Goal: Information Seeking & Learning: Check status

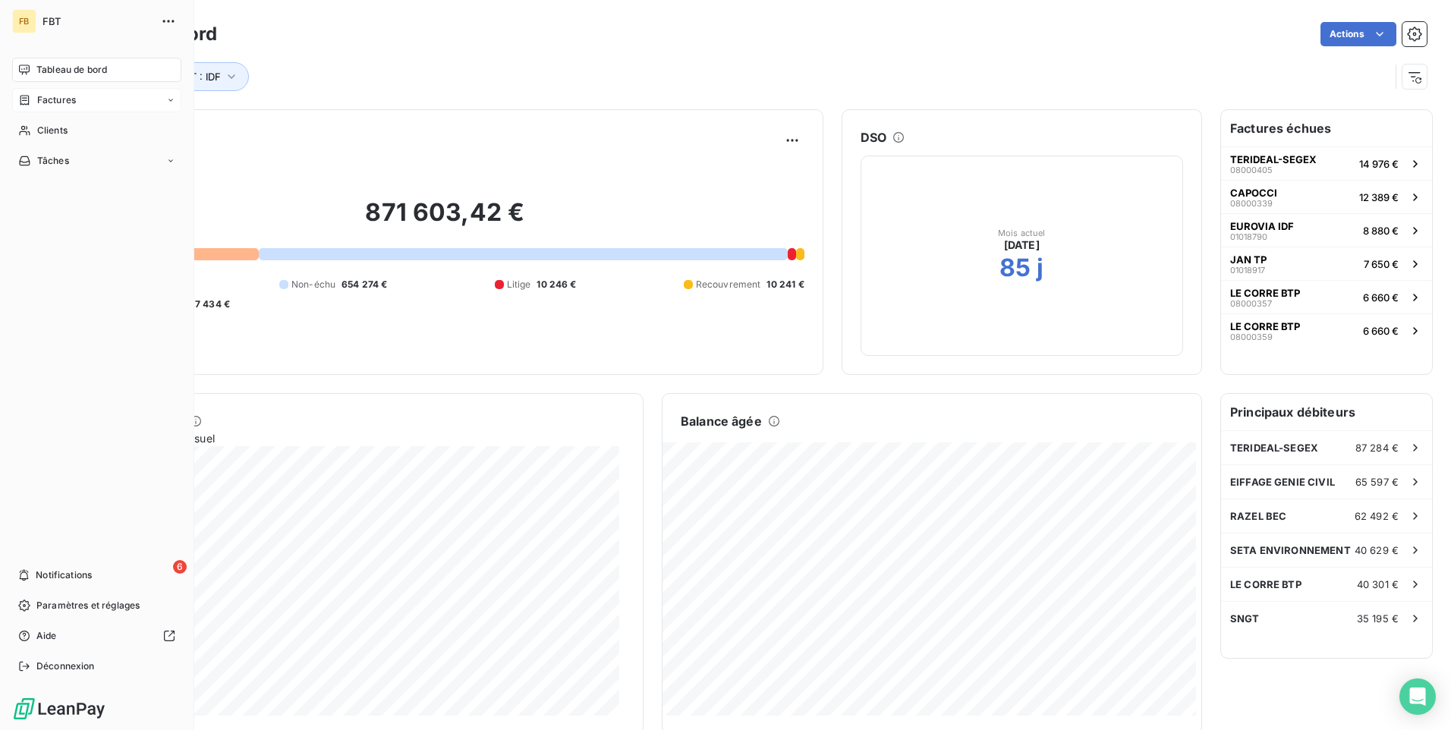
click at [59, 99] on span "Factures" at bounding box center [56, 100] width 39 height 14
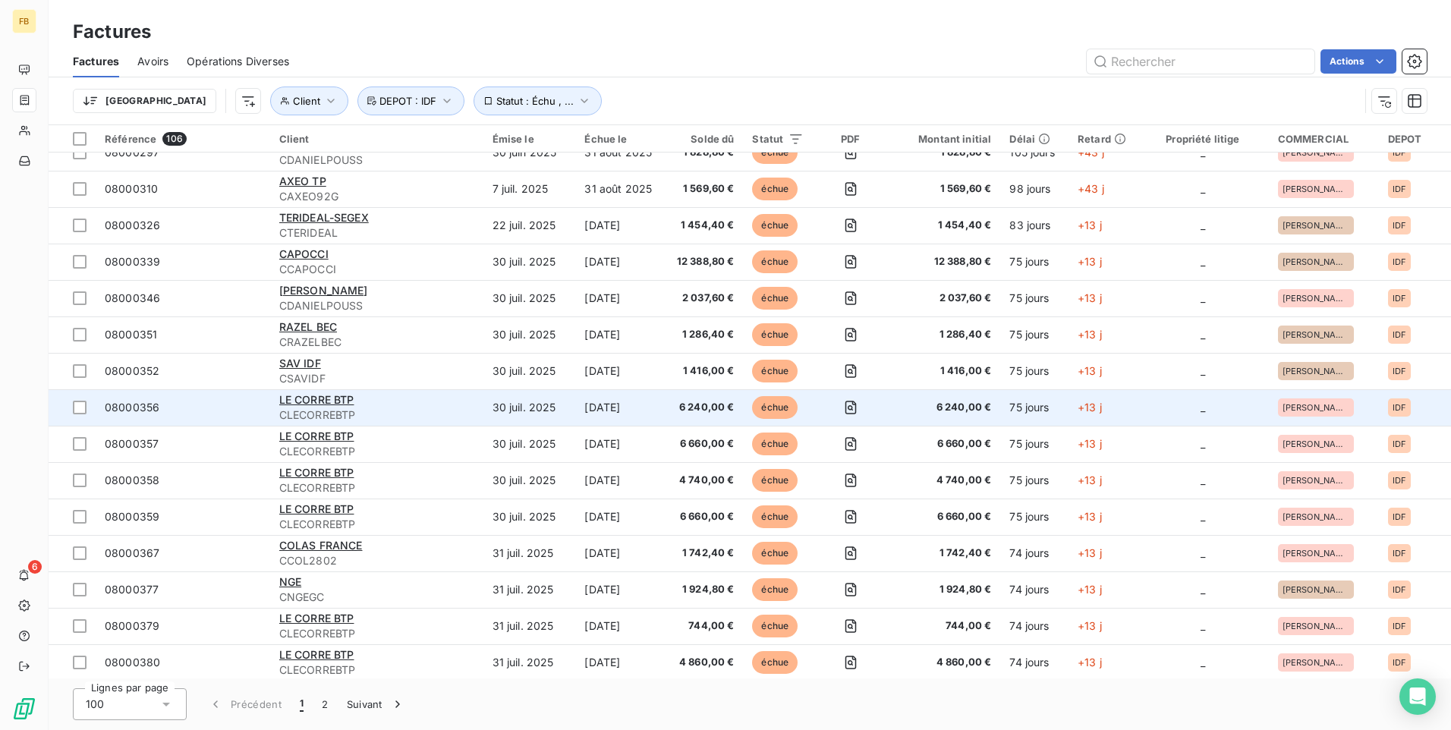
scroll to position [2965, 0]
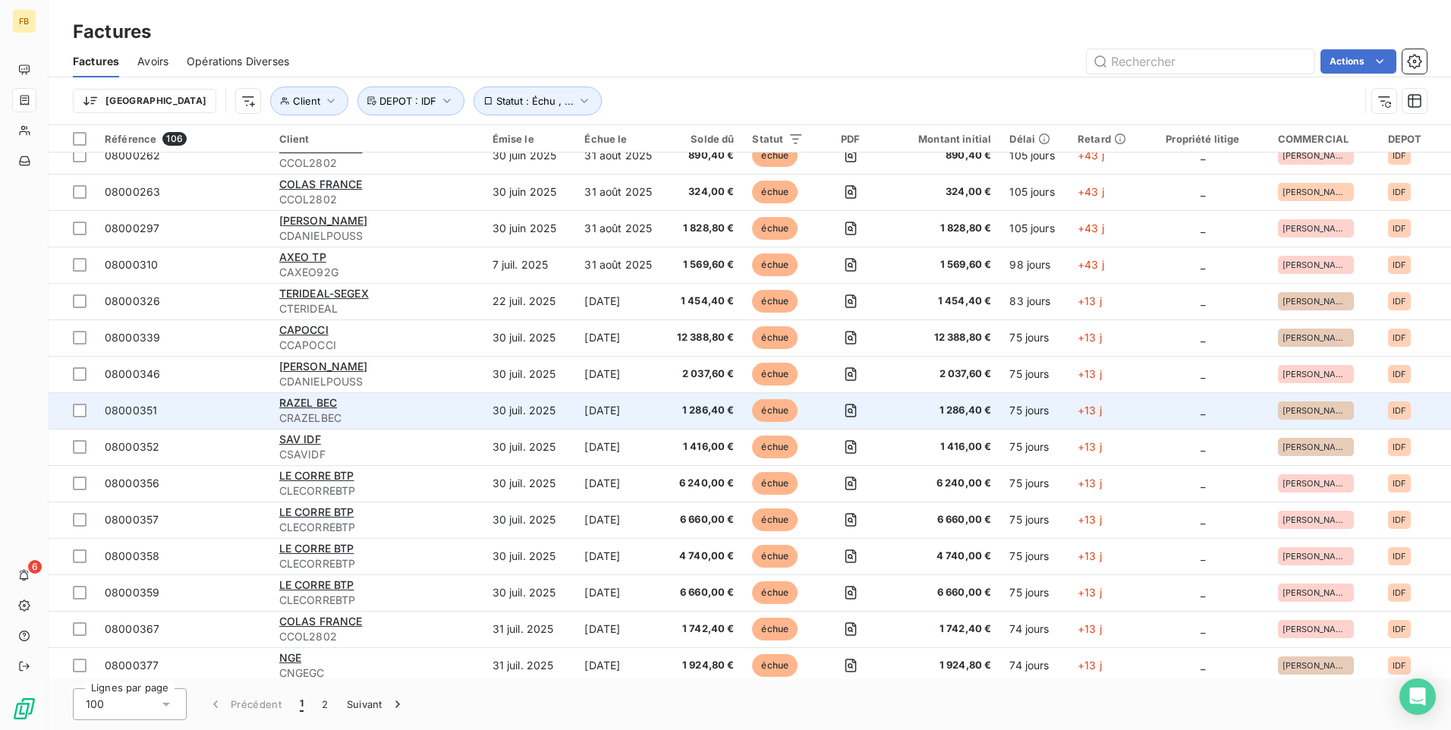
click at [367, 415] on span "CRAZELBEC" at bounding box center [376, 417] width 195 height 15
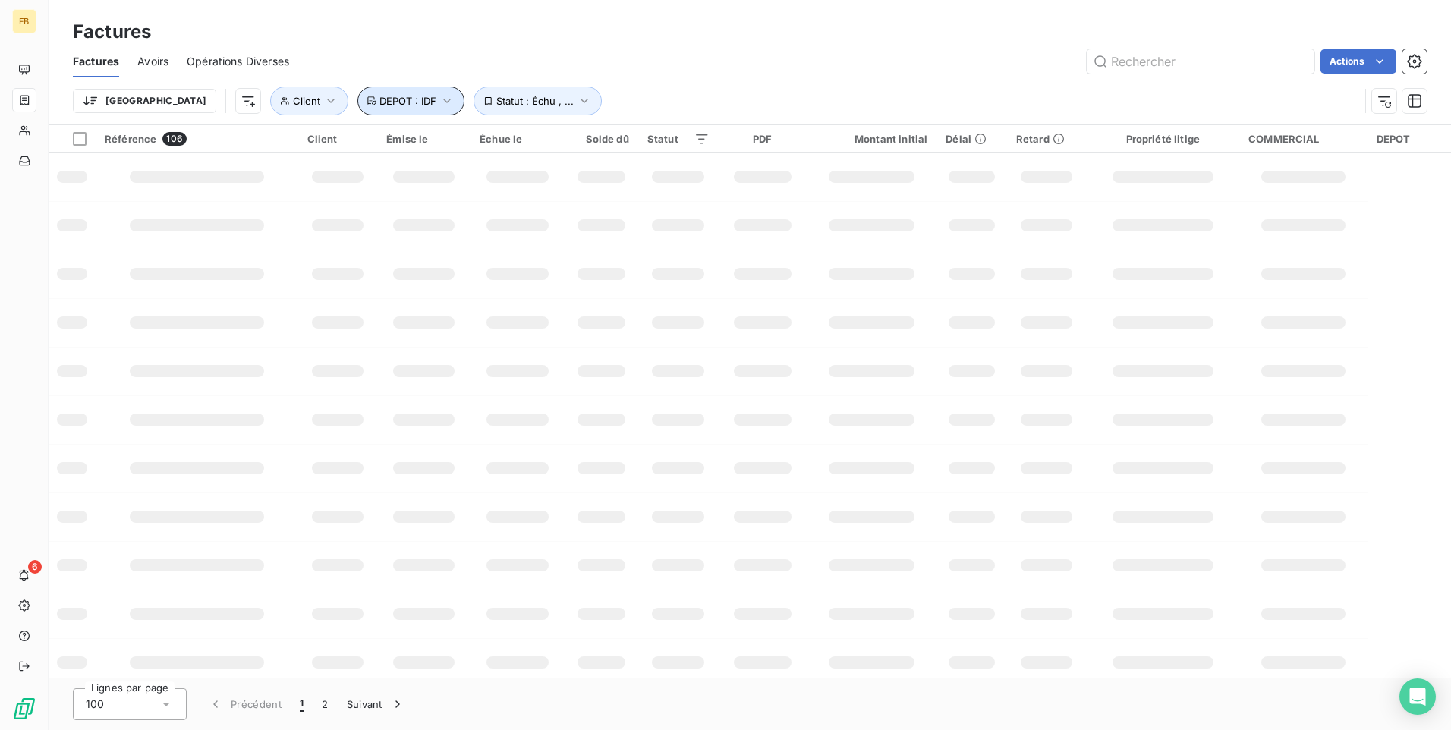
click at [439, 98] on icon "button" at bounding box center [446, 100] width 15 height 15
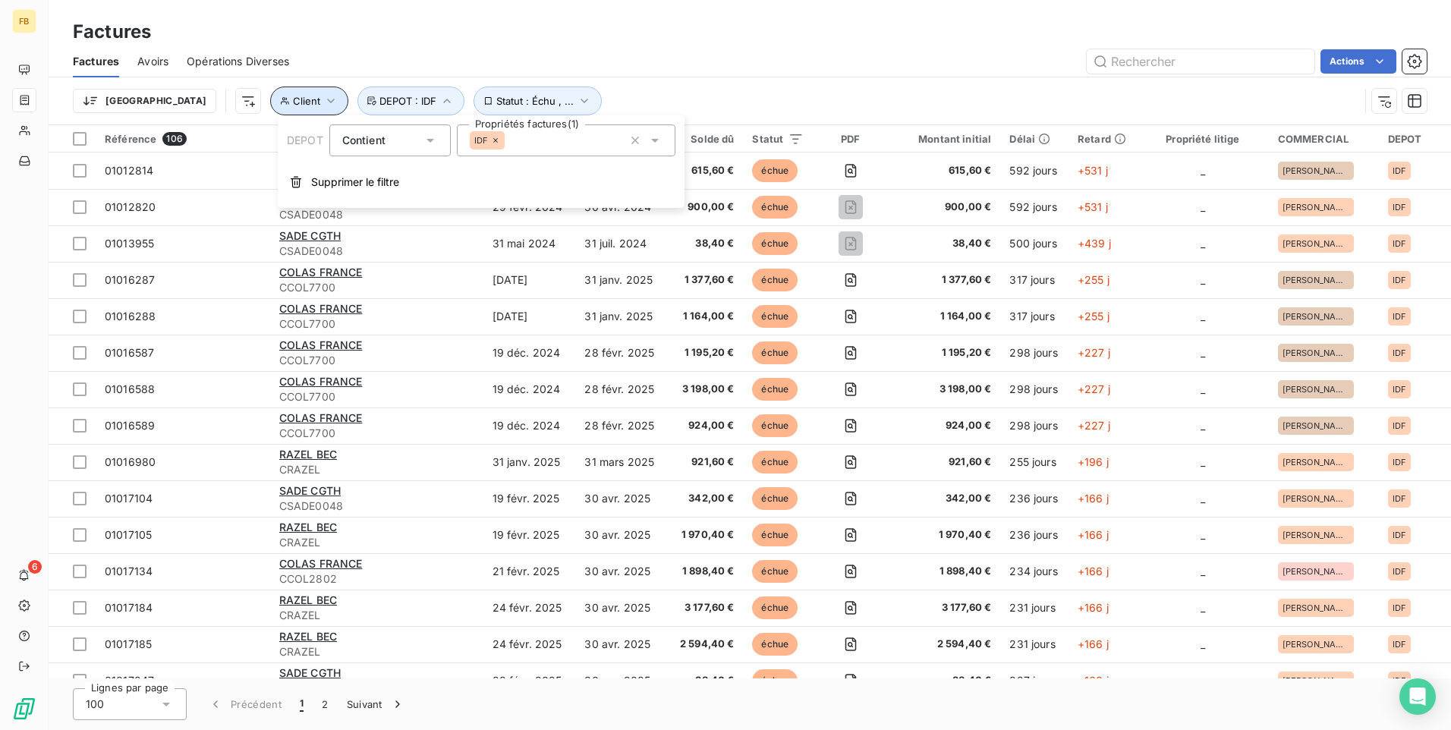
click at [323, 104] on icon "button" at bounding box center [330, 100] width 15 height 15
click at [379, 137] on input "text" at bounding box center [382, 141] width 12 height 14
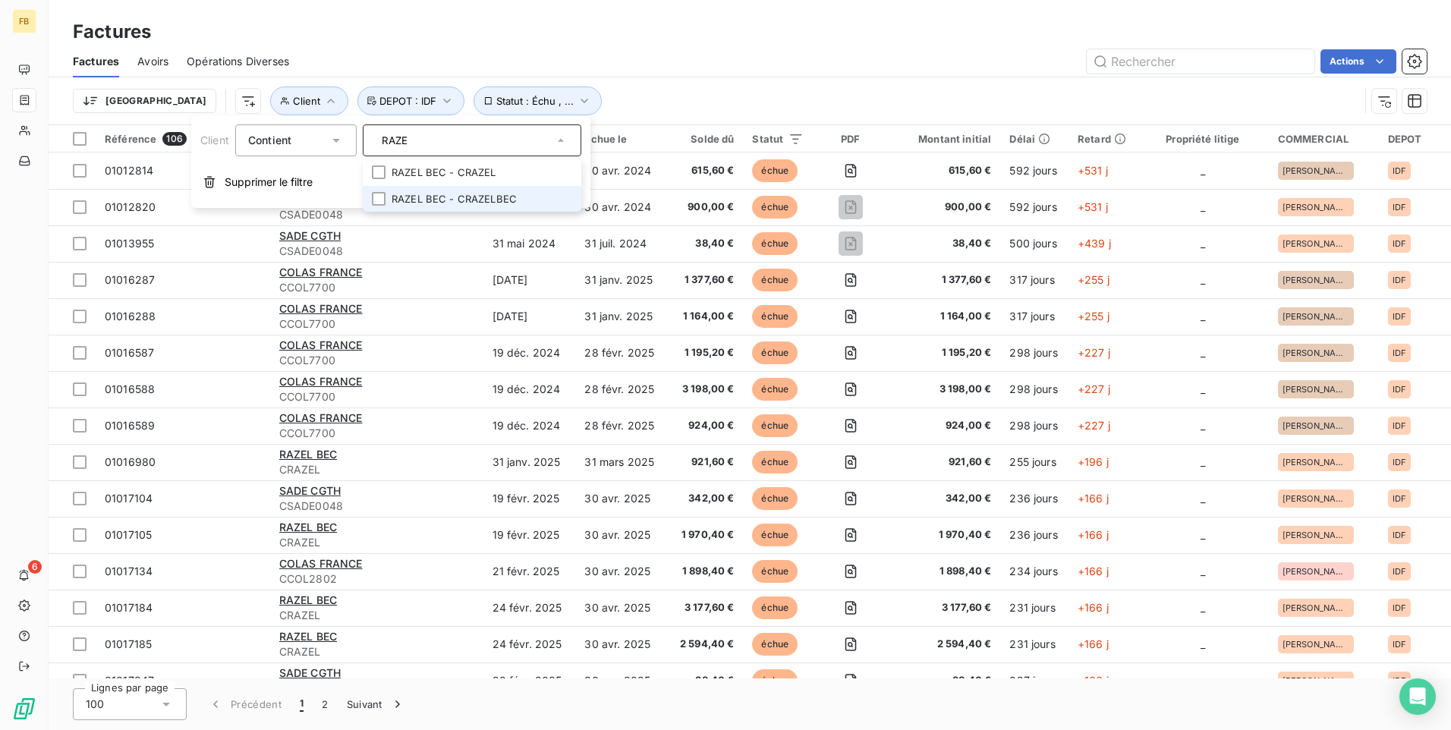
type input "RAZE"
click at [463, 195] on li "RAZEL BEC - CRAZELBEC" at bounding box center [472, 199] width 218 height 27
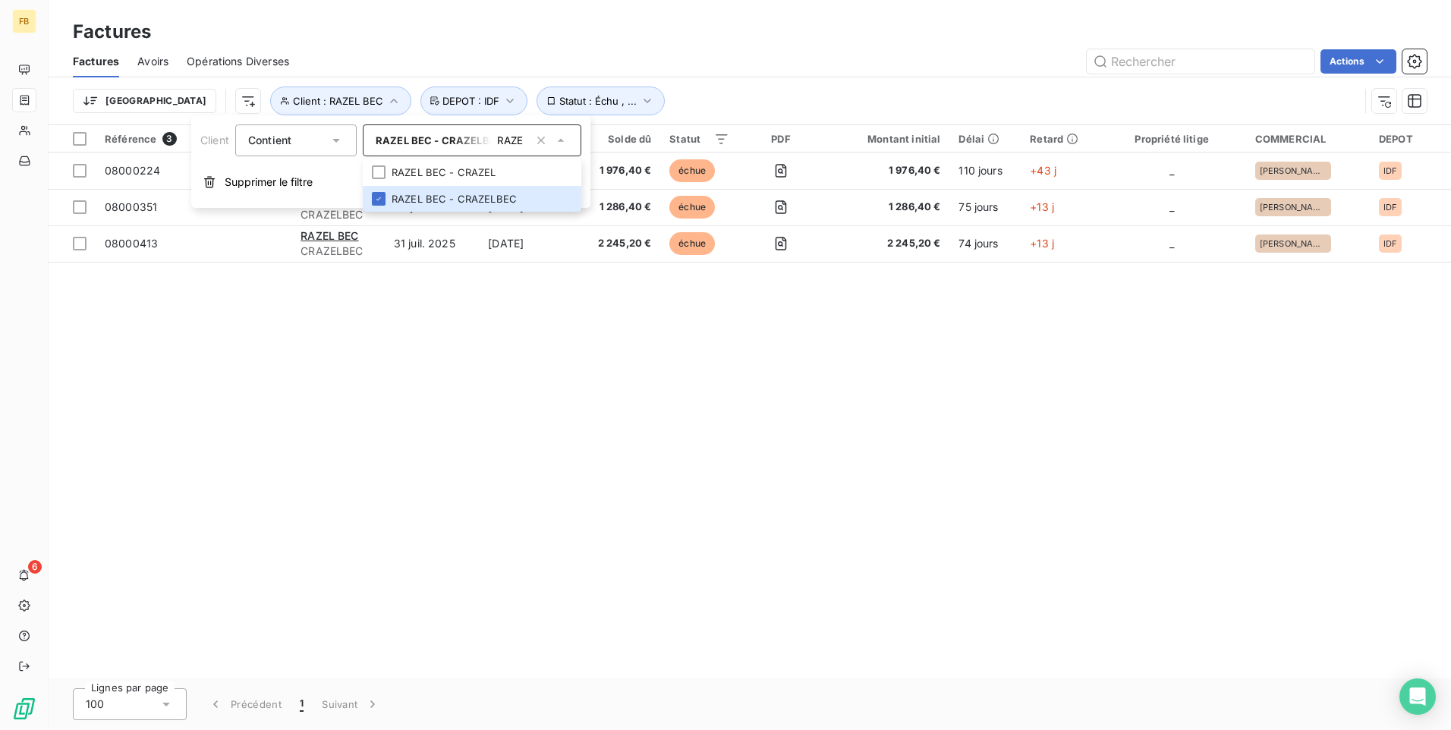
click at [548, 404] on div "Référence 3 Client Émise le Échue le Solde dû Statut PDF Montant initial Délai …" at bounding box center [750, 401] width 1402 height 553
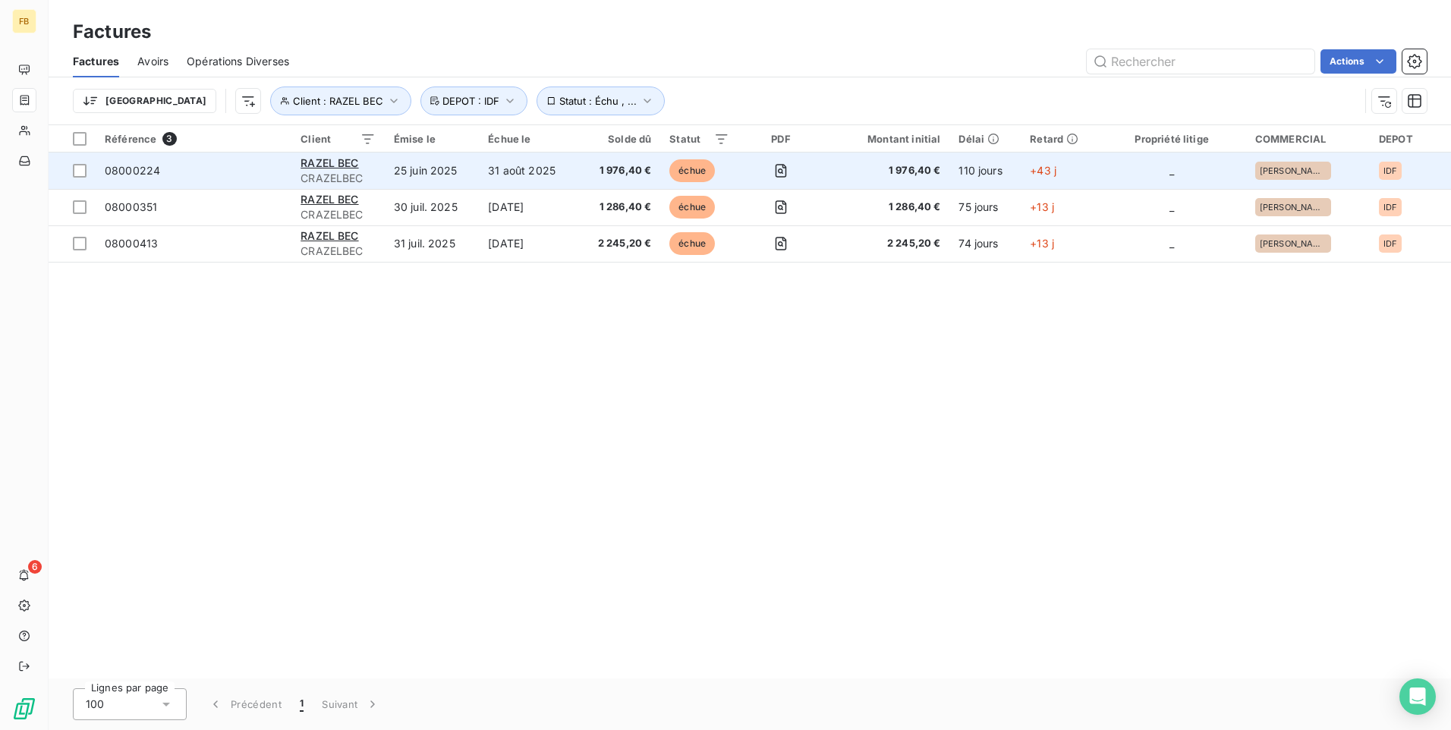
click at [450, 174] on td "25 juin 2025" at bounding box center [432, 170] width 94 height 36
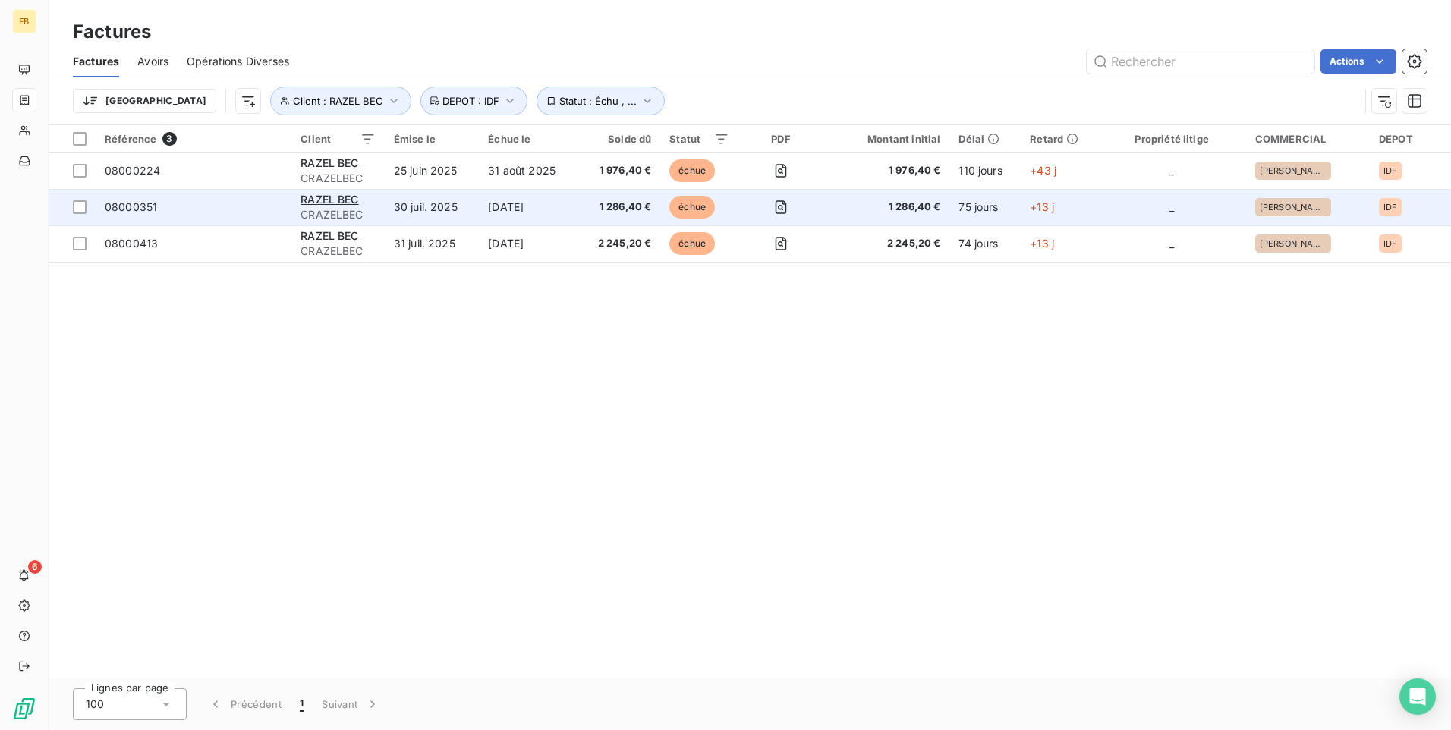
click at [377, 206] on td "RAZEL BEC CRAZELBEC" at bounding box center [337, 207] width 93 height 36
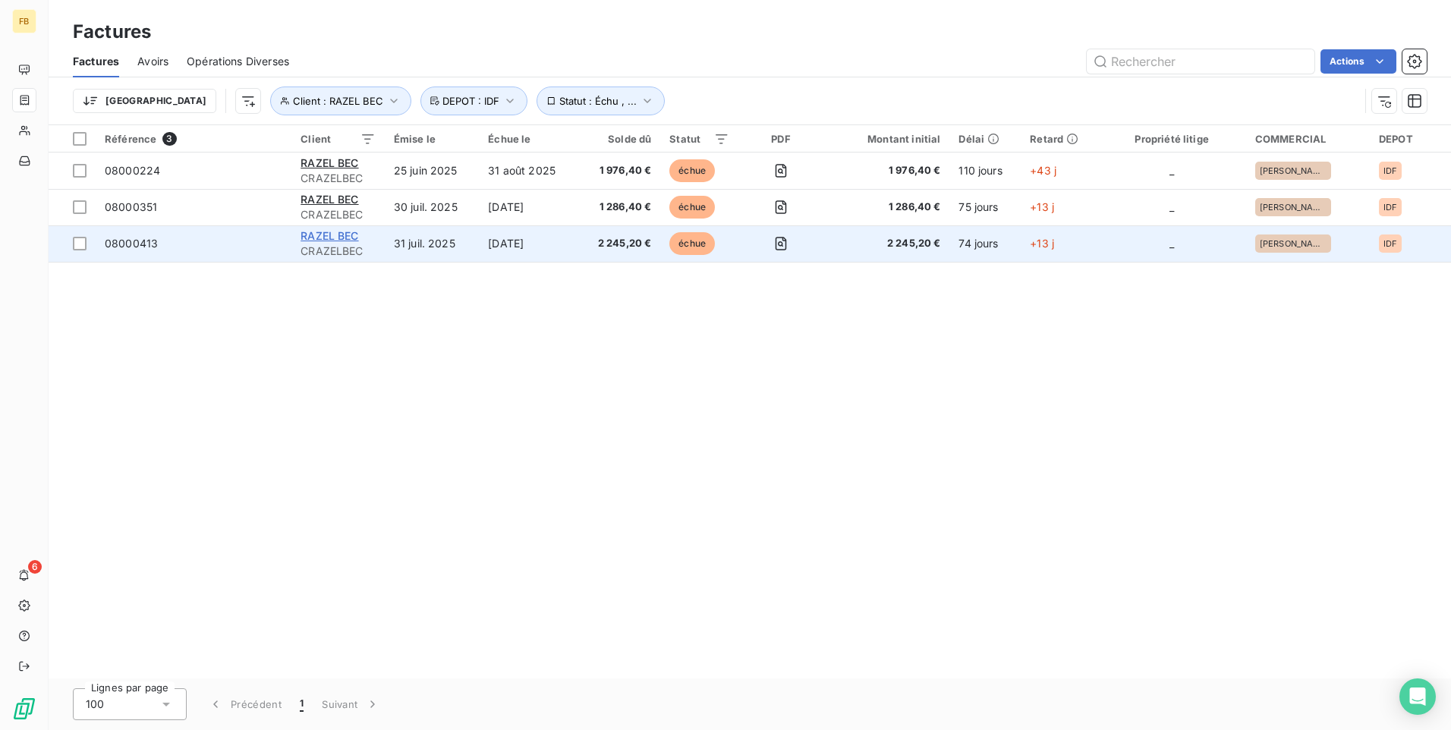
click at [328, 234] on span "RAZEL BEC" at bounding box center [329, 235] width 58 height 13
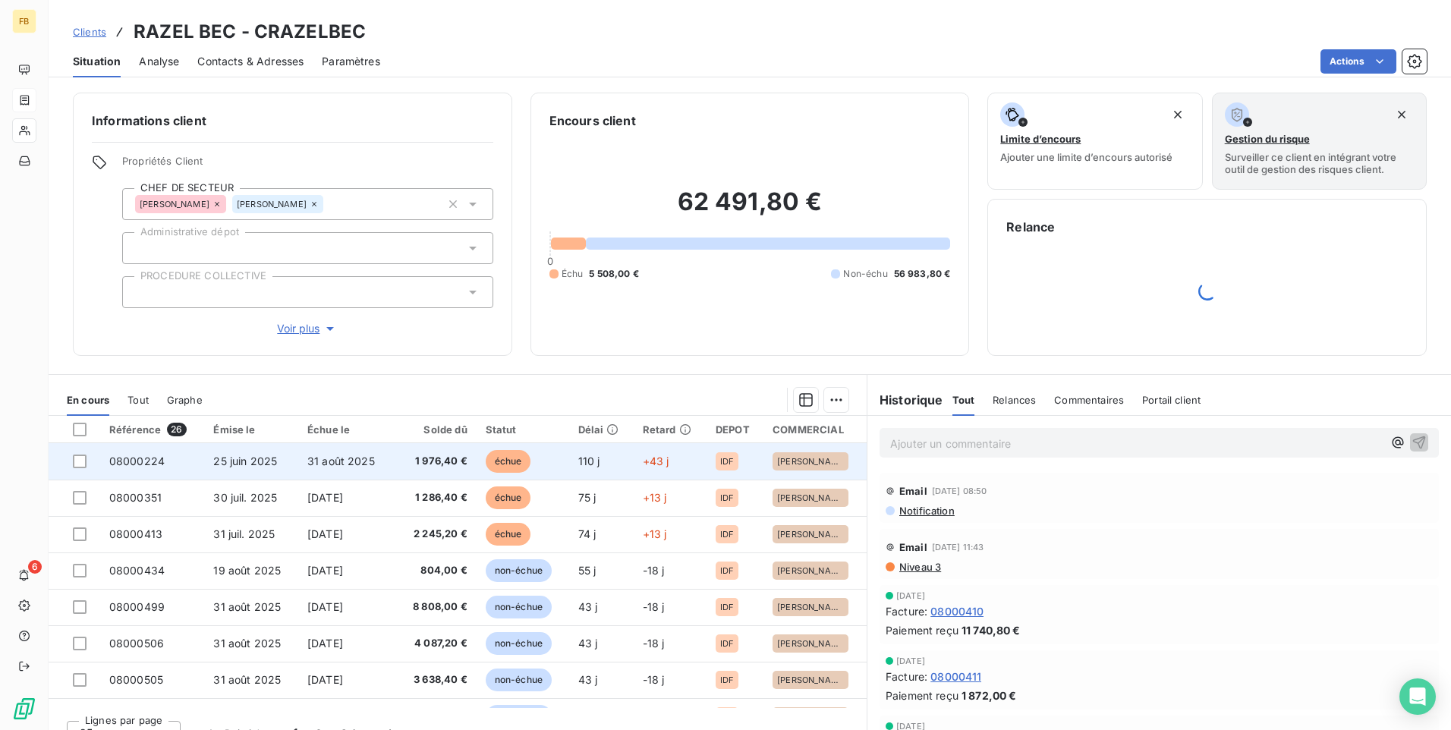
click at [416, 463] on span "1 976,40 €" at bounding box center [434, 461] width 66 height 15
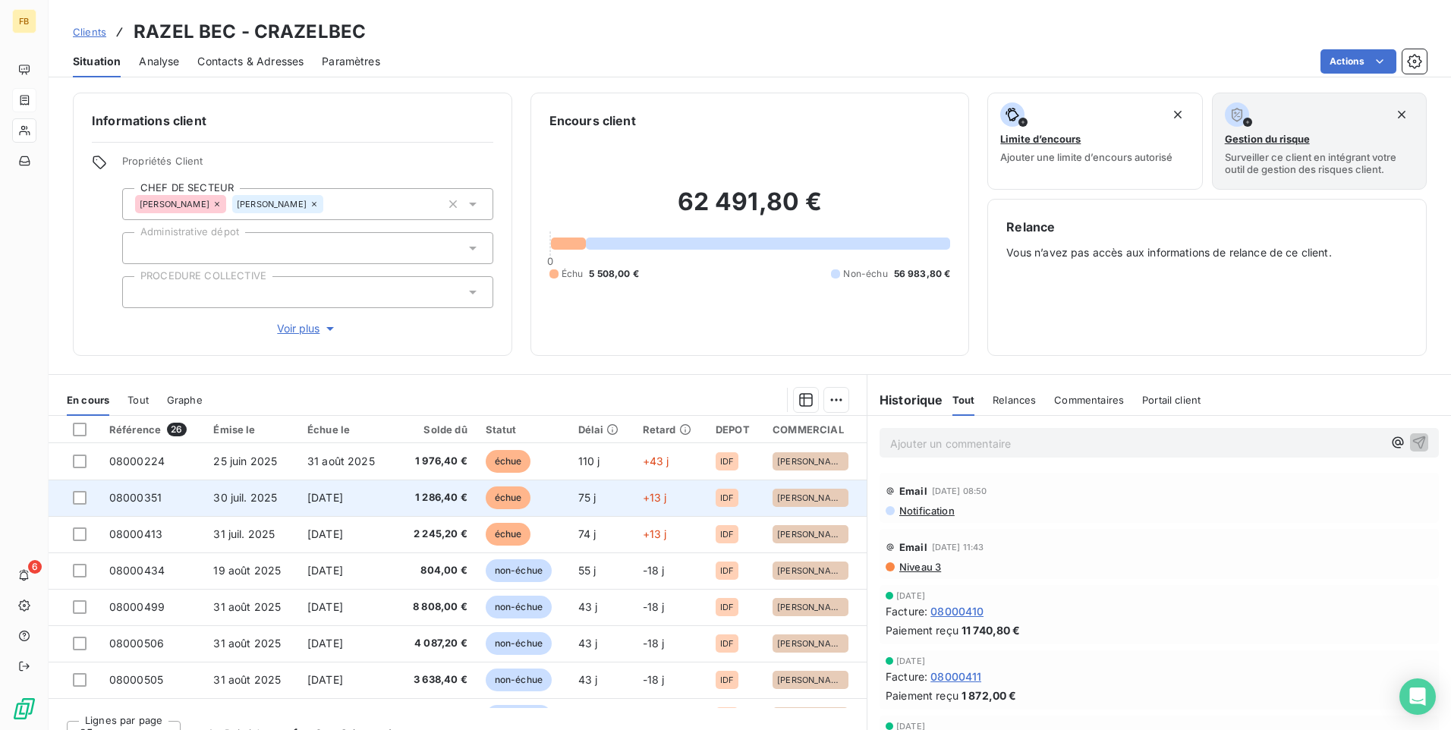
click at [423, 495] on span "1 286,40 €" at bounding box center [434, 497] width 66 height 15
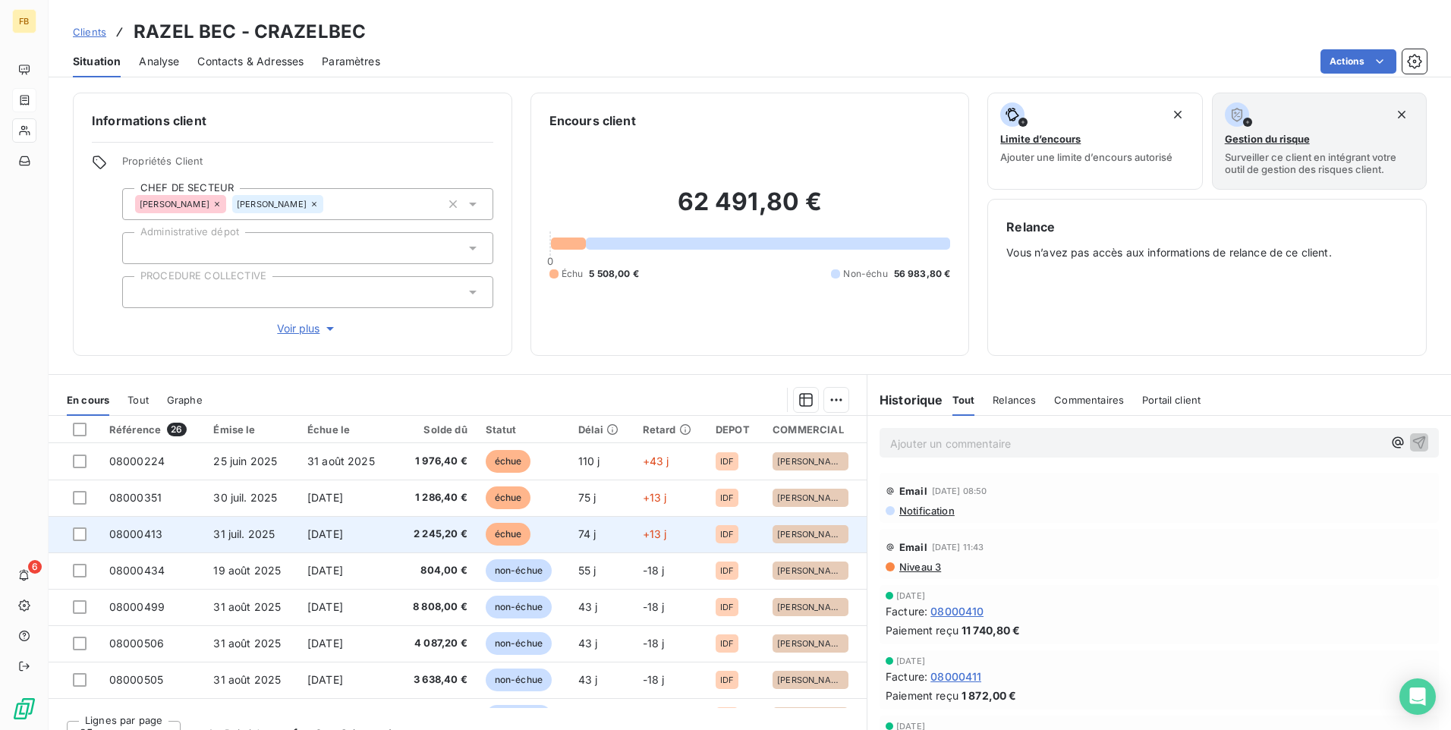
click at [448, 533] on span "2 245,20 €" at bounding box center [434, 533] width 66 height 15
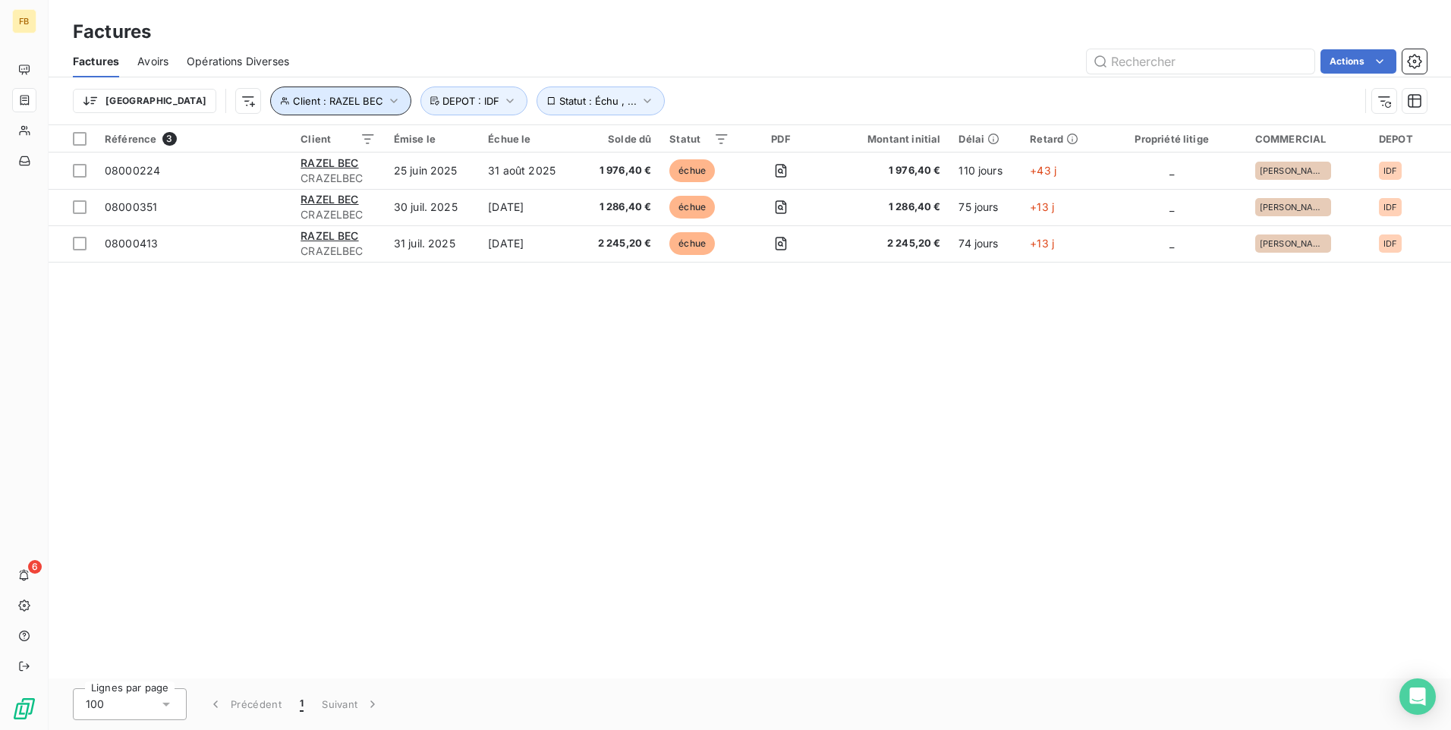
click at [386, 96] on icon "button" at bounding box center [393, 100] width 15 height 15
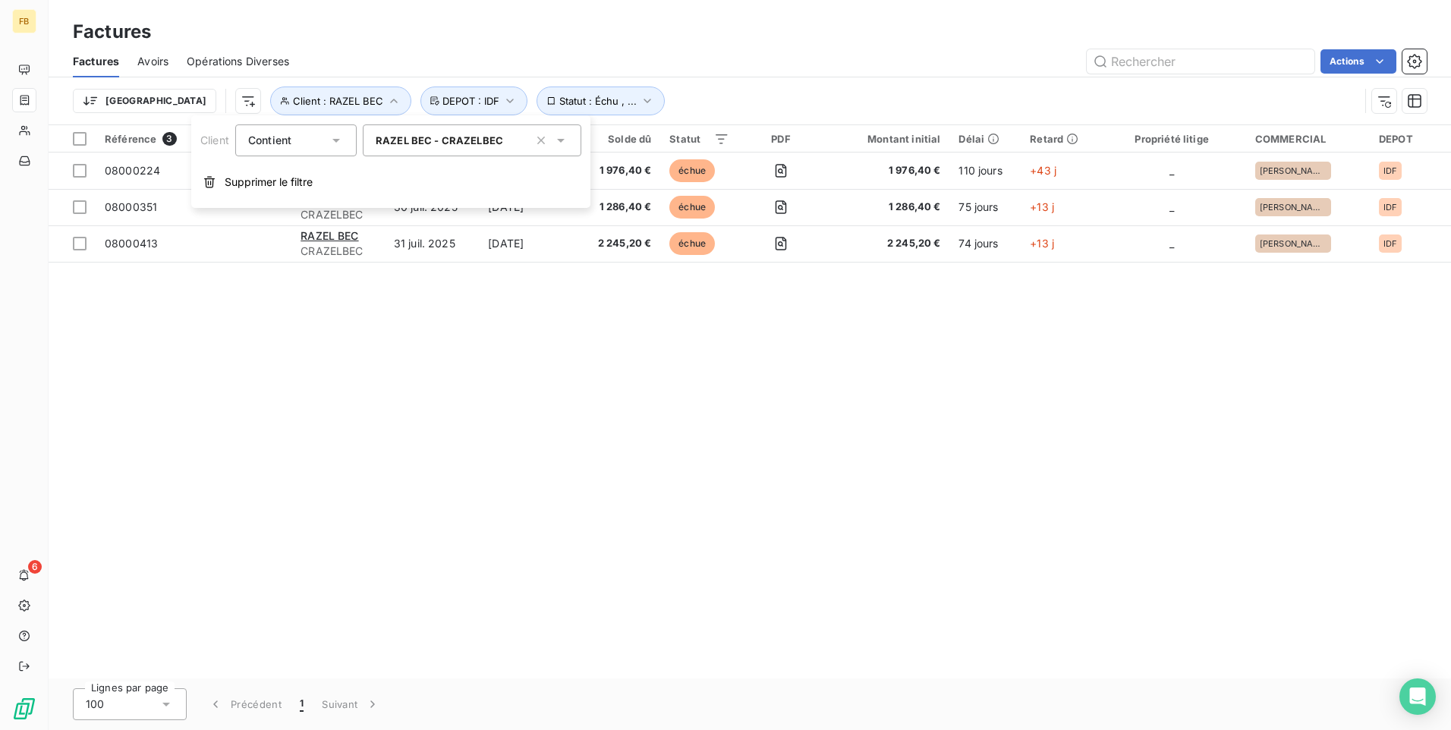
click at [557, 140] on icon at bounding box center [560, 140] width 15 height 15
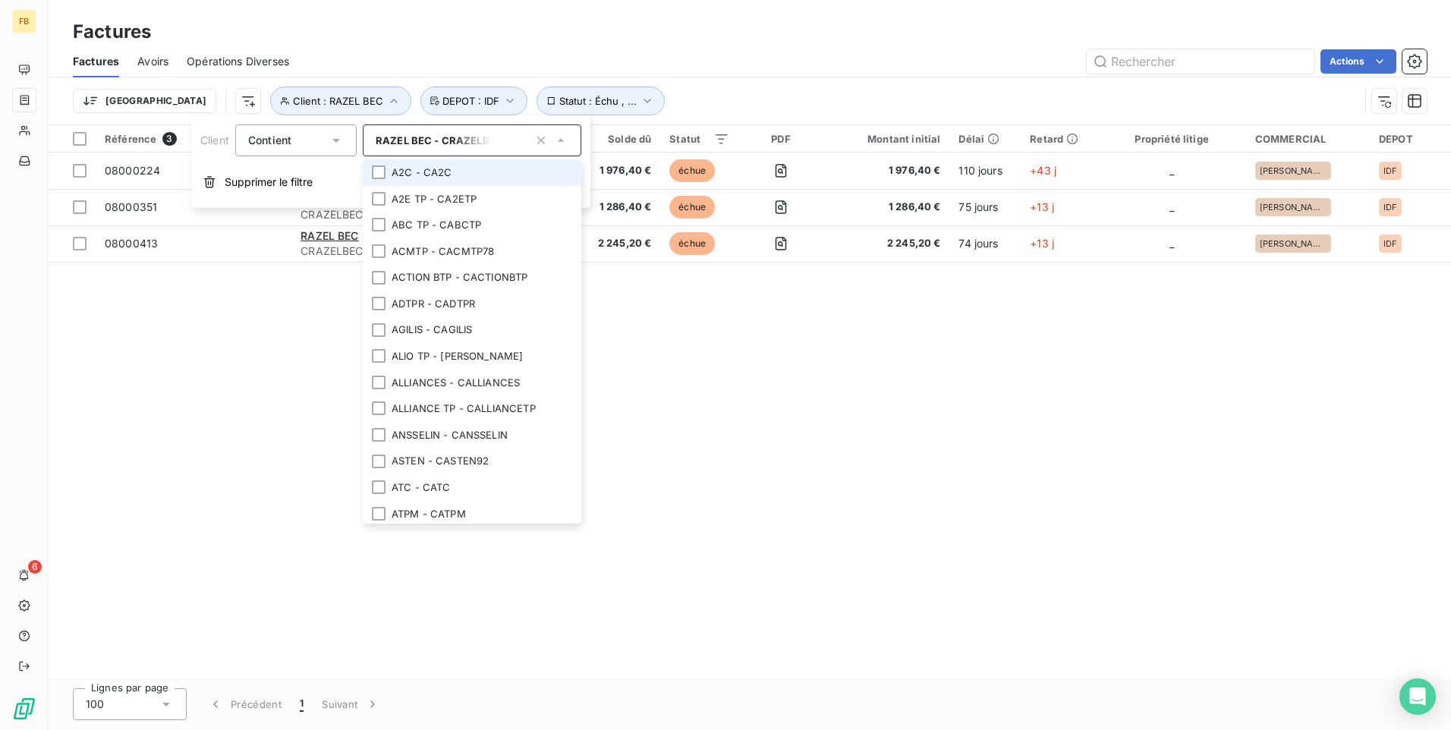
click at [490, 137] on span "RAZEL BEC - CRAZELBEC" at bounding box center [439, 140] width 127 height 12
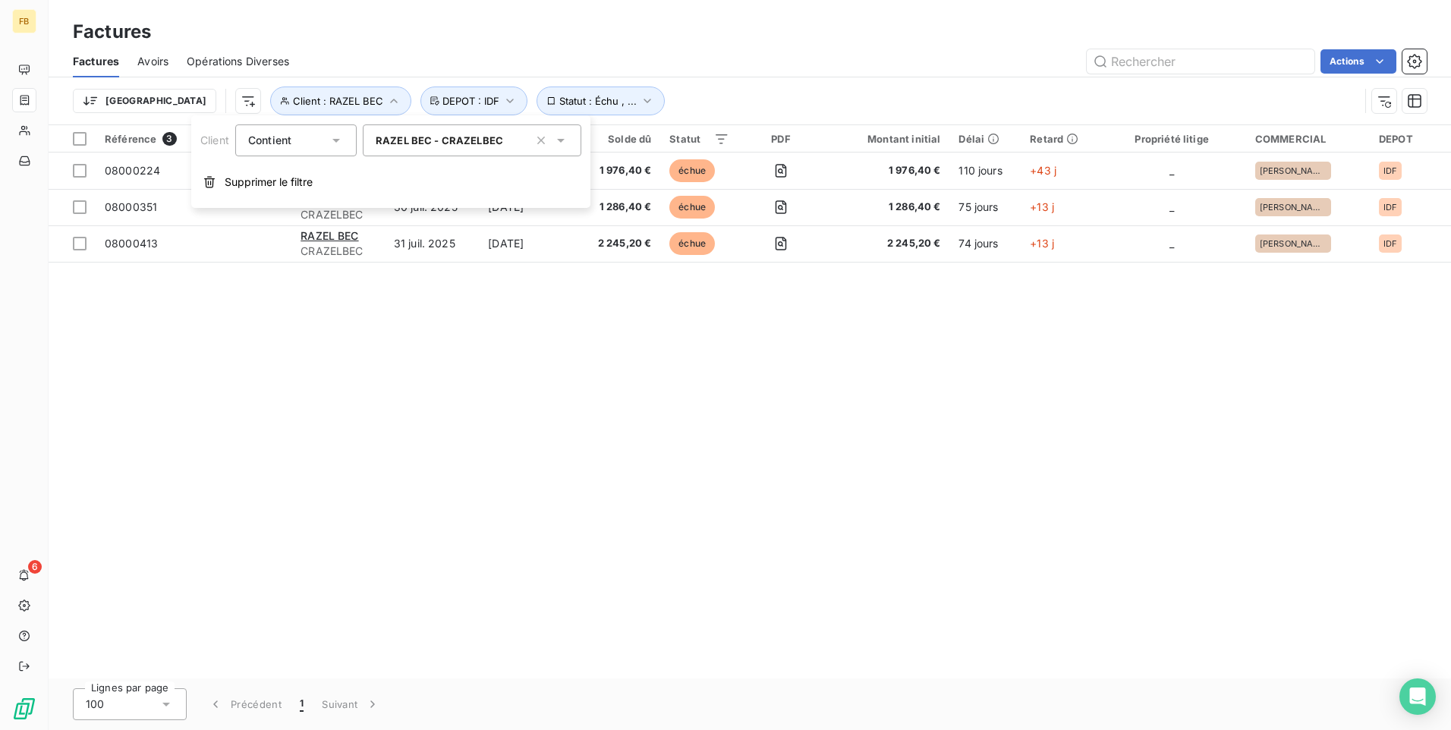
click at [504, 137] on input "text" at bounding box center [509, 141] width 12 height 14
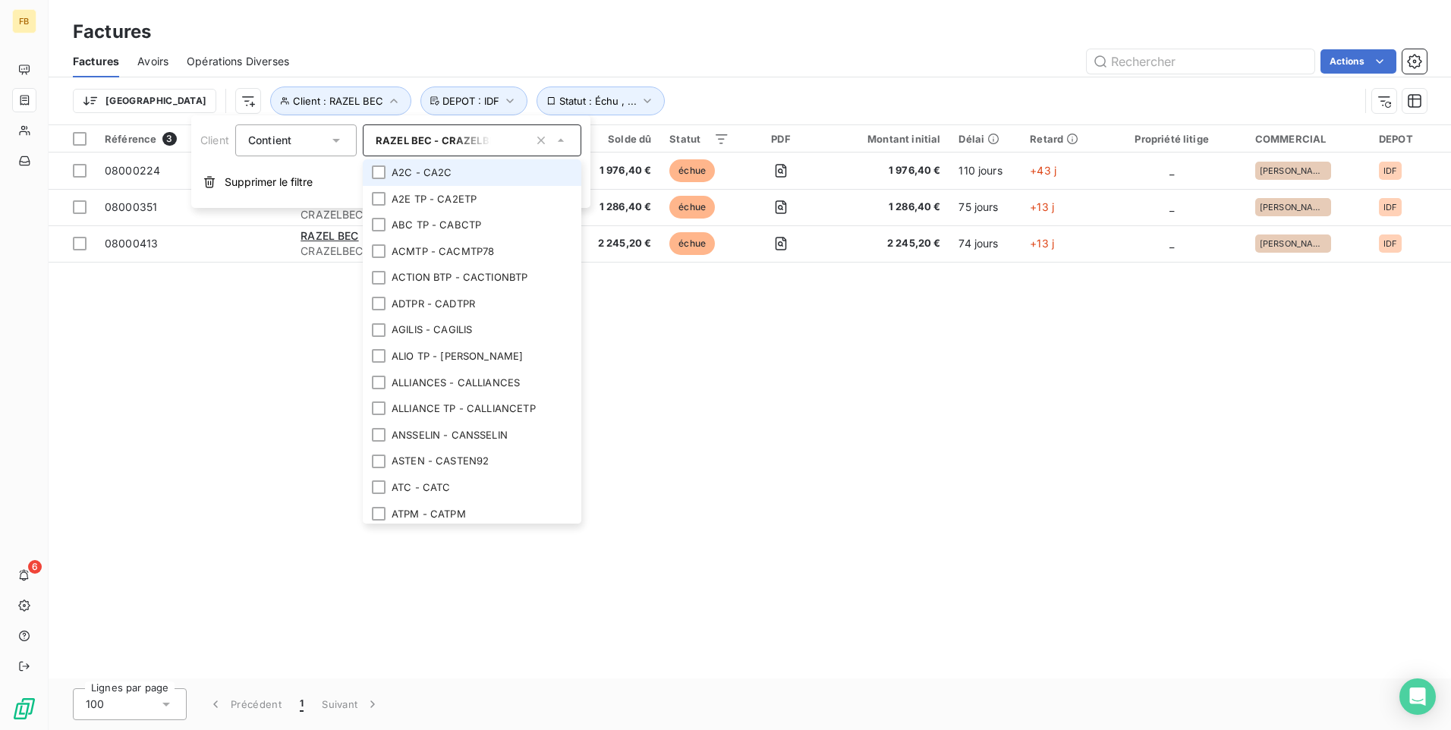
click at [504, 137] on input "text" at bounding box center [510, 141] width 38 height 14
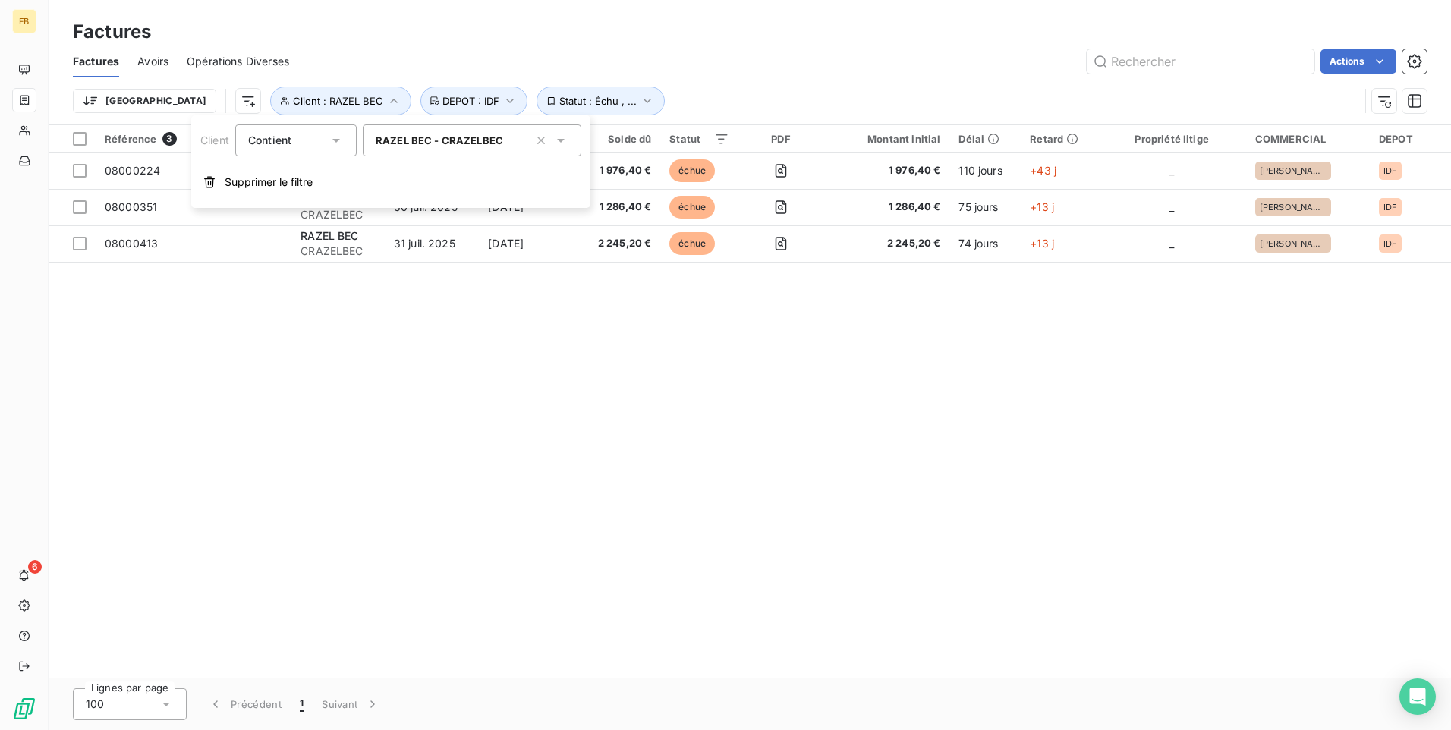
click at [509, 137] on input "text" at bounding box center [509, 141] width 12 height 14
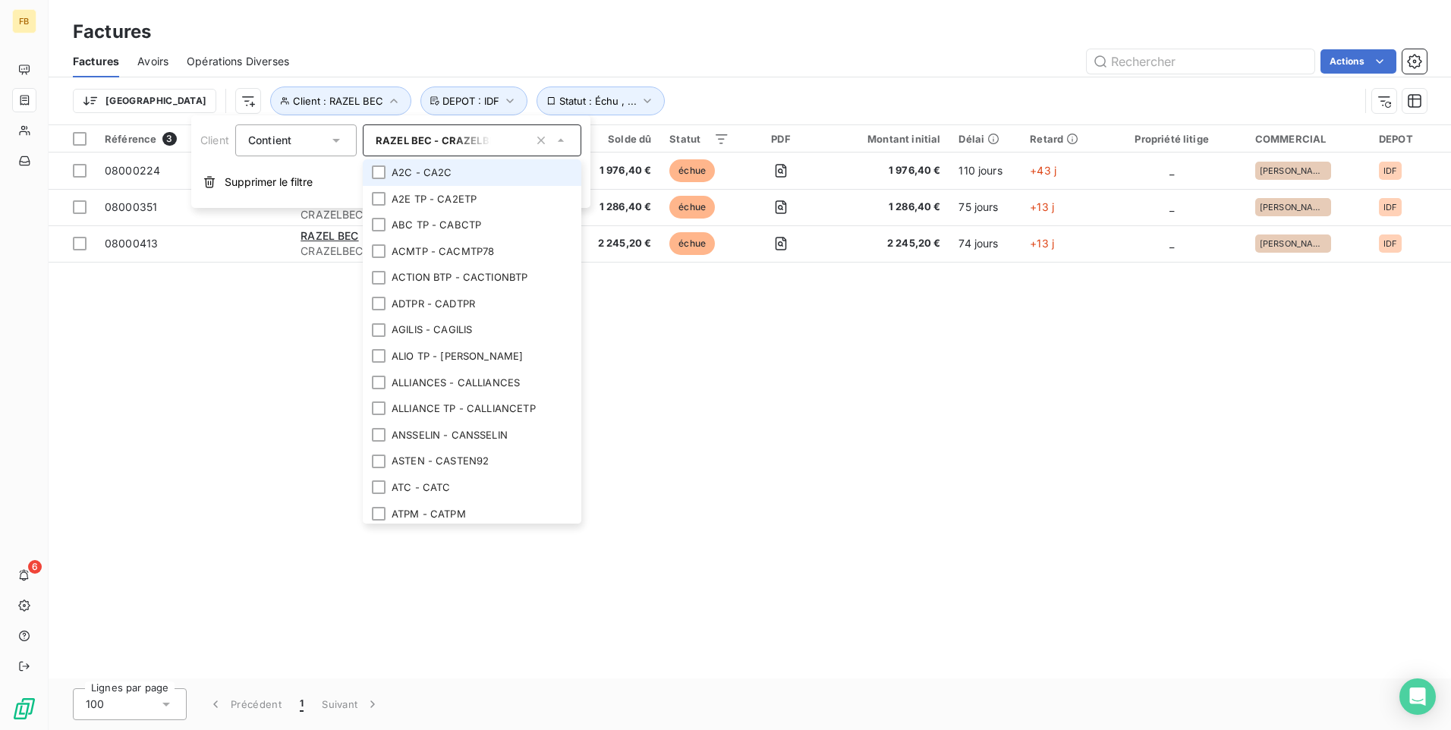
click at [379, 138] on span "RAZEL BEC - CRAZELBEC" at bounding box center [439, 140] width 127 height 12
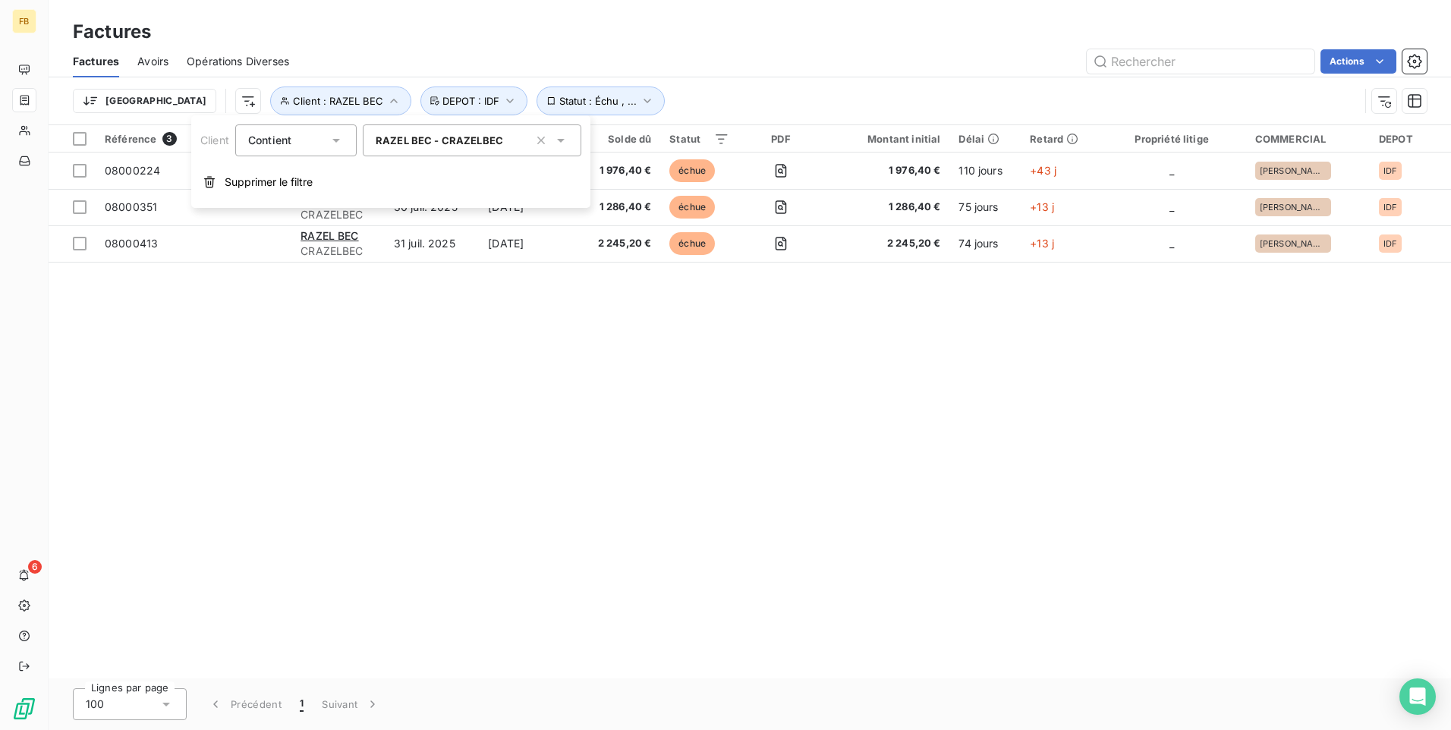
click at [379, 137] on span "RAZEL BEC - CRAZELBEC" at bounding box center [439, 140] width 127 height 12
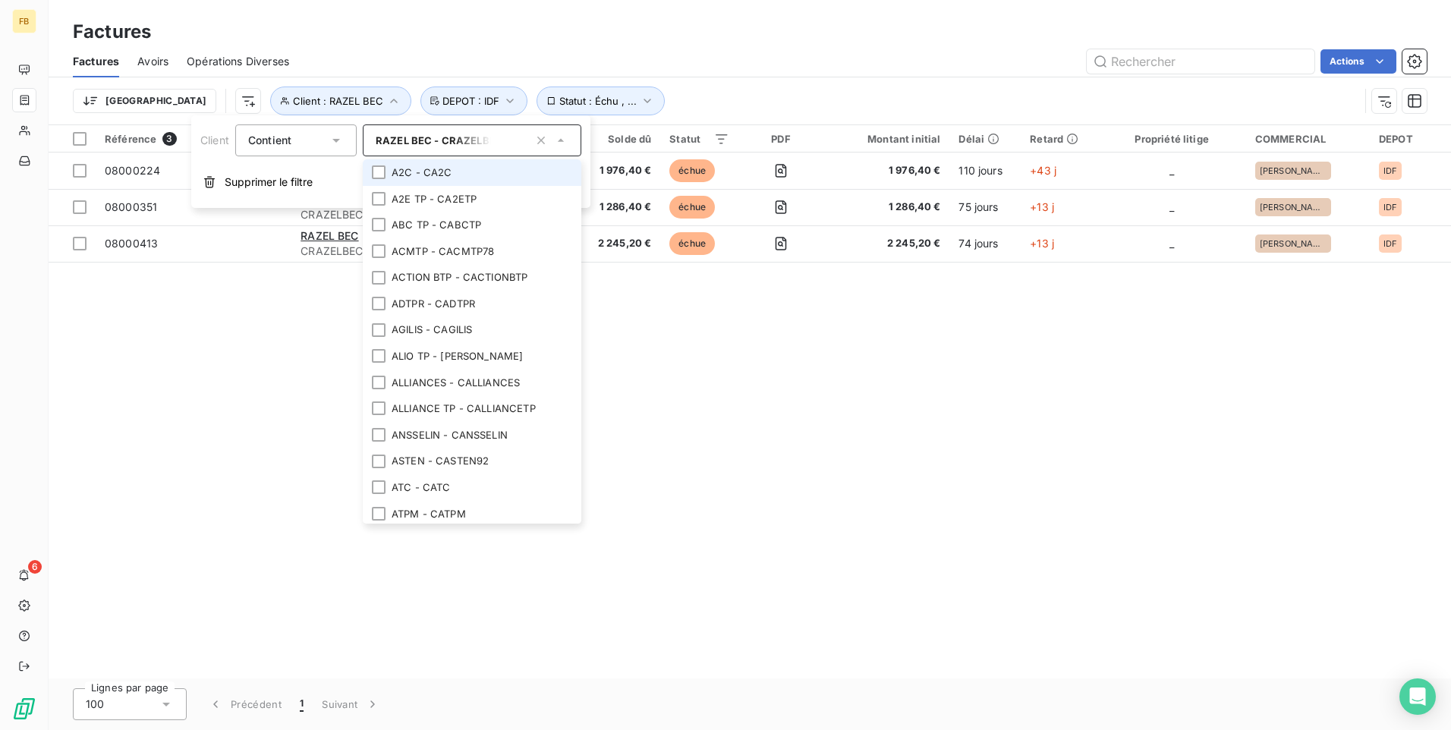
click at [379, 137] on span "RAZEL BEC - CRAZELBEC" at bounding box center [439, 140] width 127 height 12
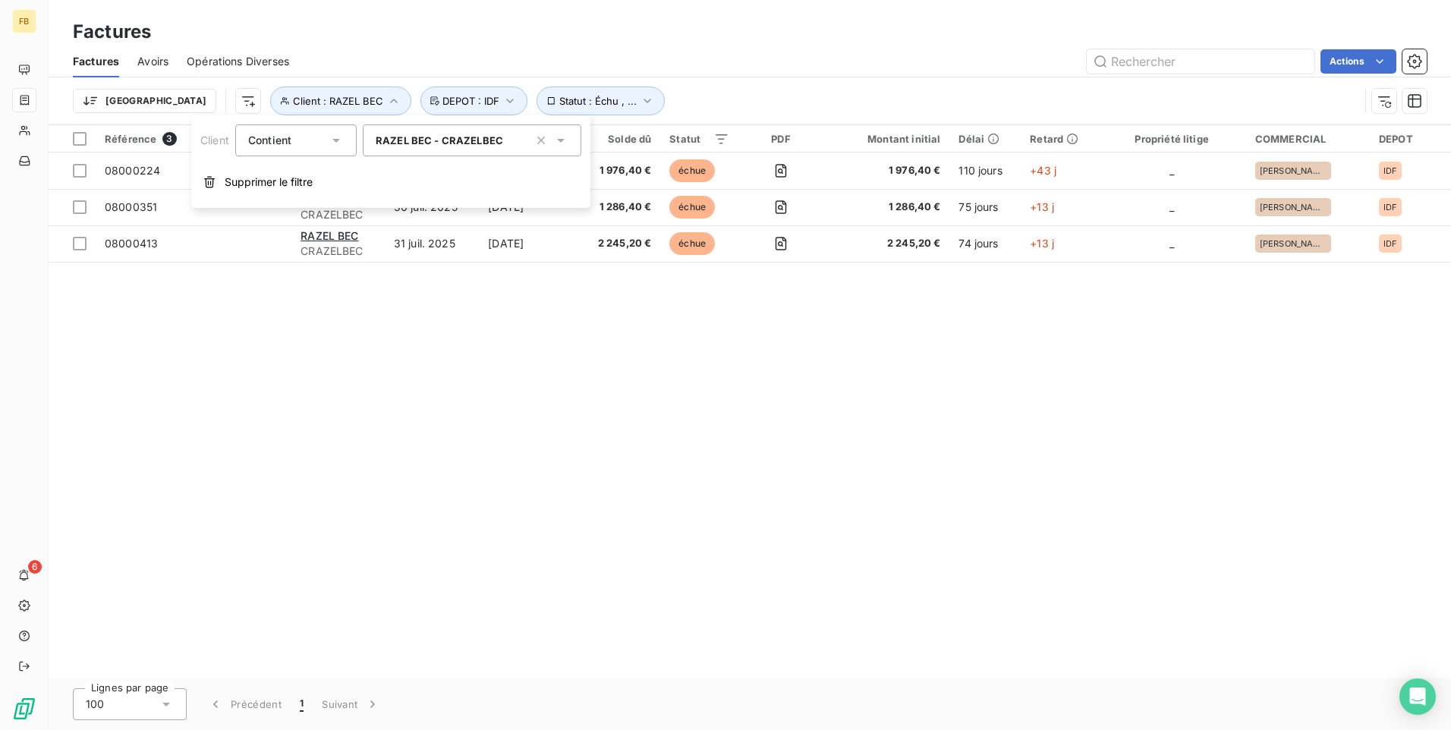
click at [379, 137] on span "RAZEL BEC - CRAZELBEC" at bounding box center [439, 140] width 127 height 12
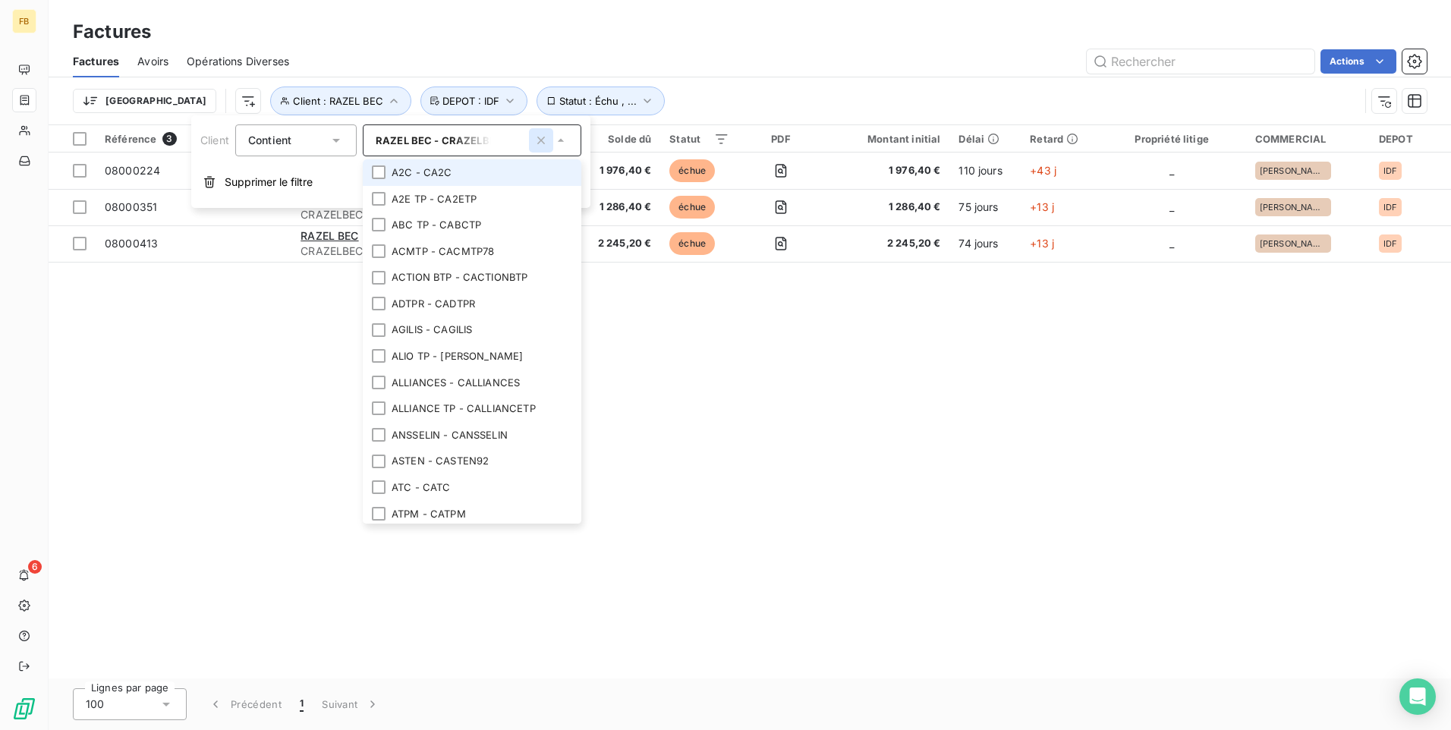
click at [541, 139] on icon "button" at bounding box center [540, 140] width 15 height 15
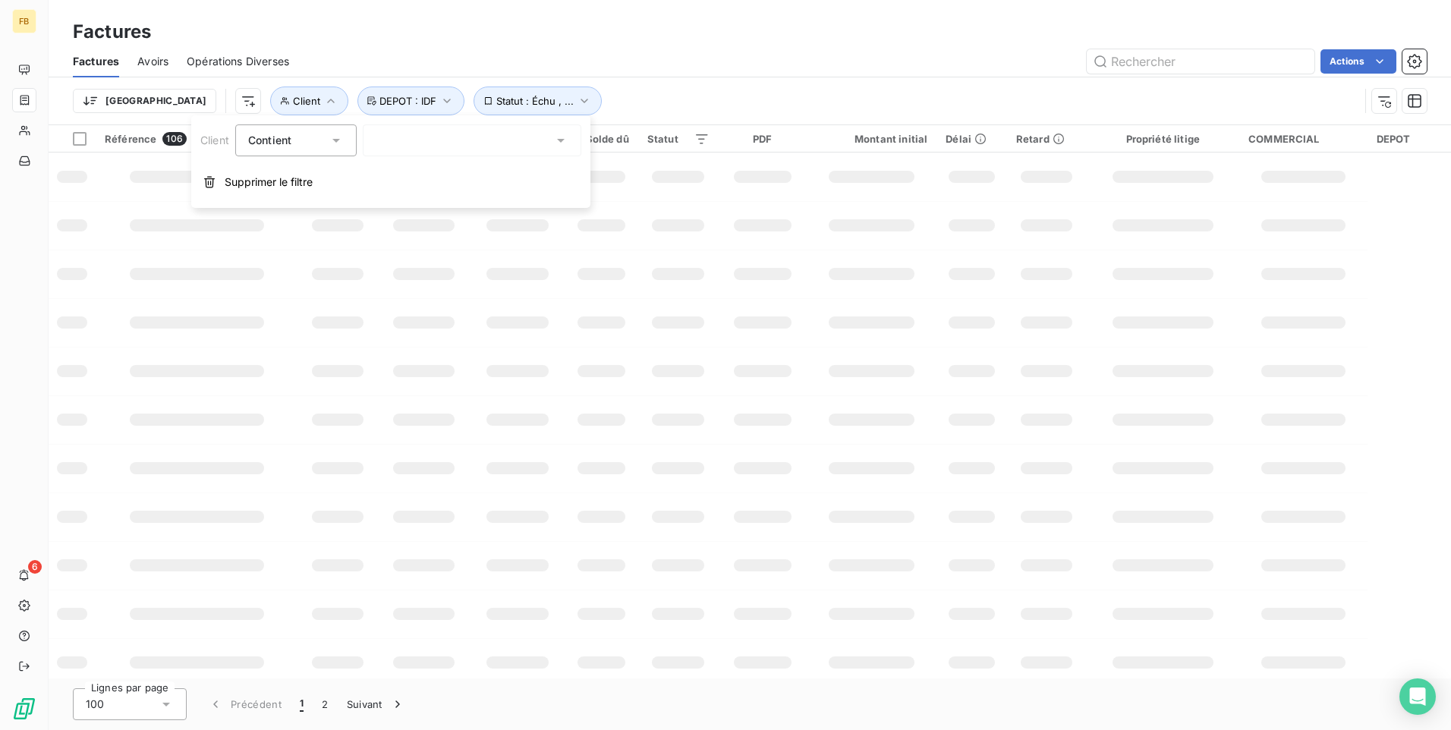
click at [439, 141] on div at bounding box center [472, 140] width 218 height 32
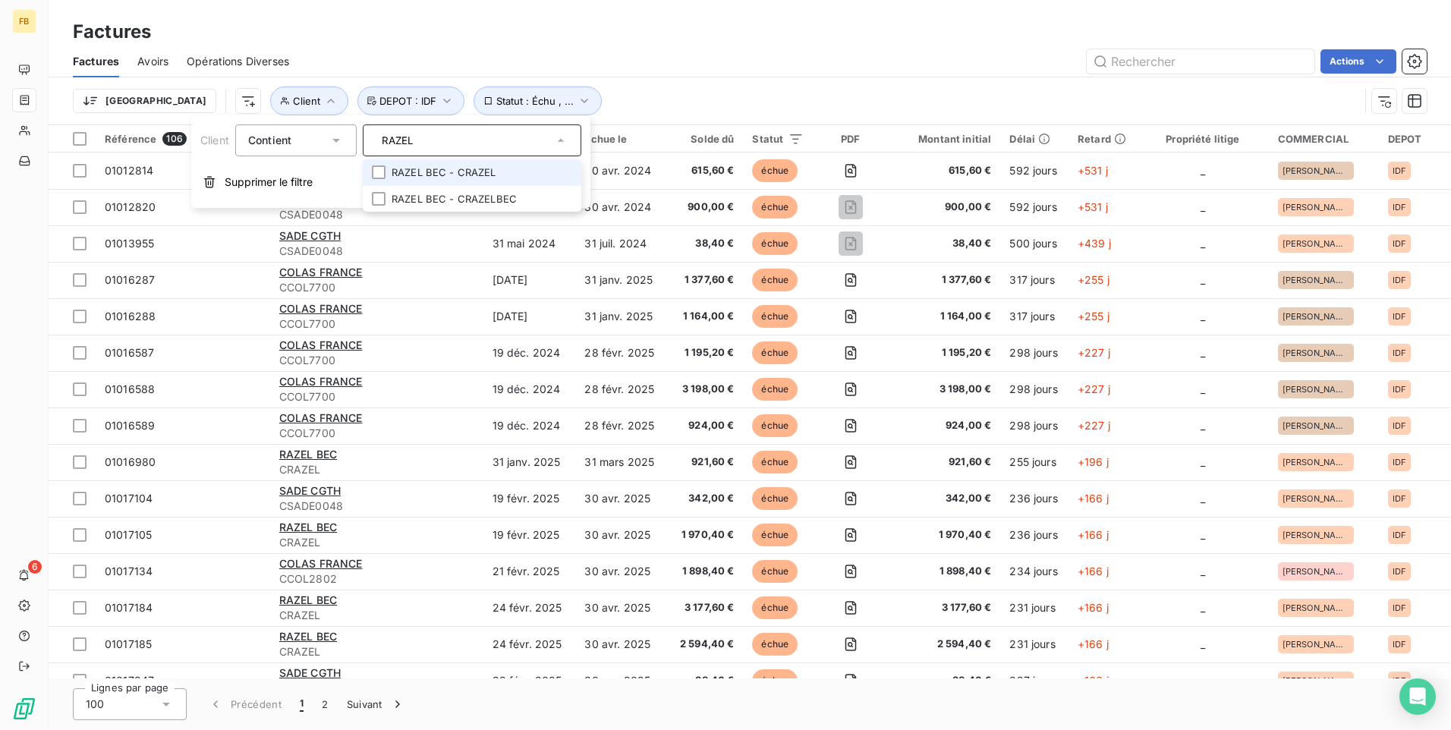
type input "RAZEL"
click at [455, 171] on li "RAZEL BEC - CRAZEL" at bounding box center [472, 172] width 218 height 27
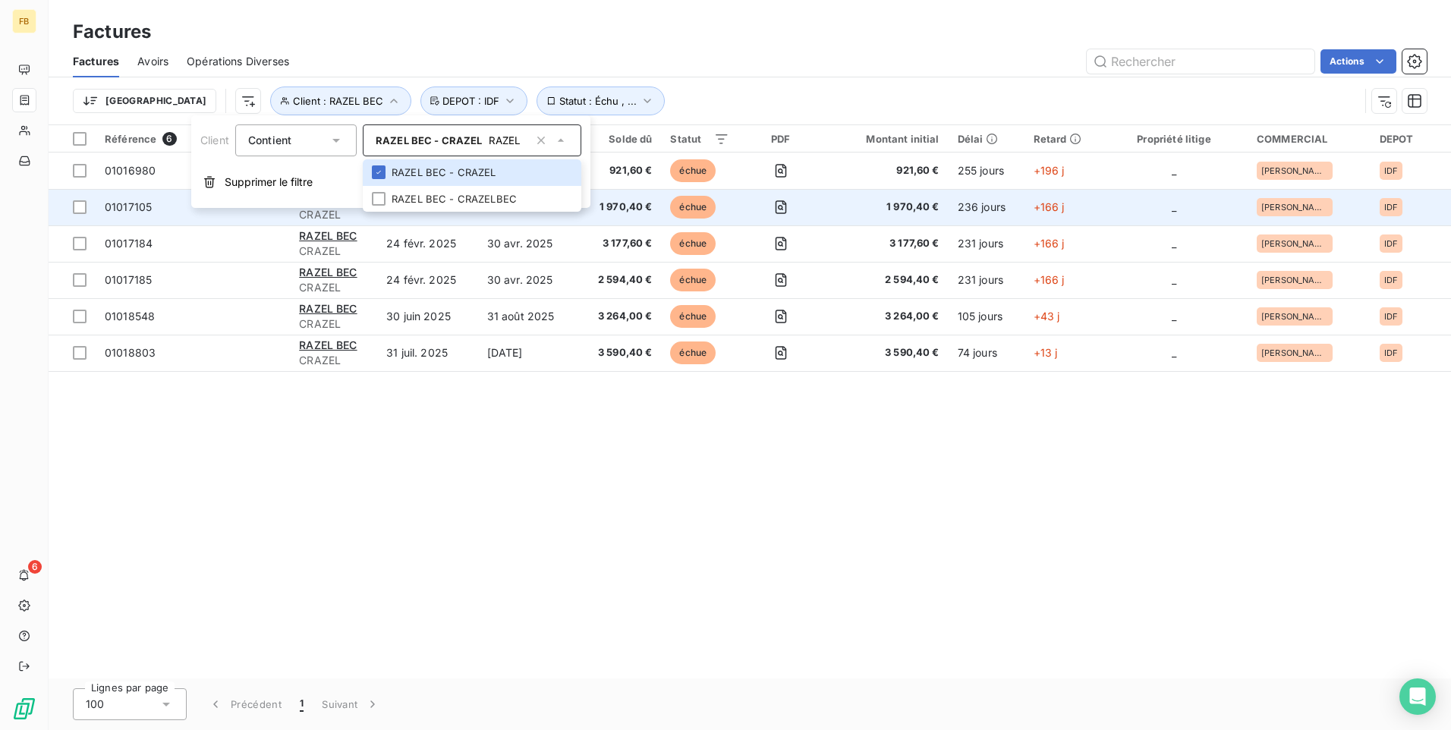
click at [621, 211] on span "1 970,40 €" at bounding box center [619, 207] width 64 height 15
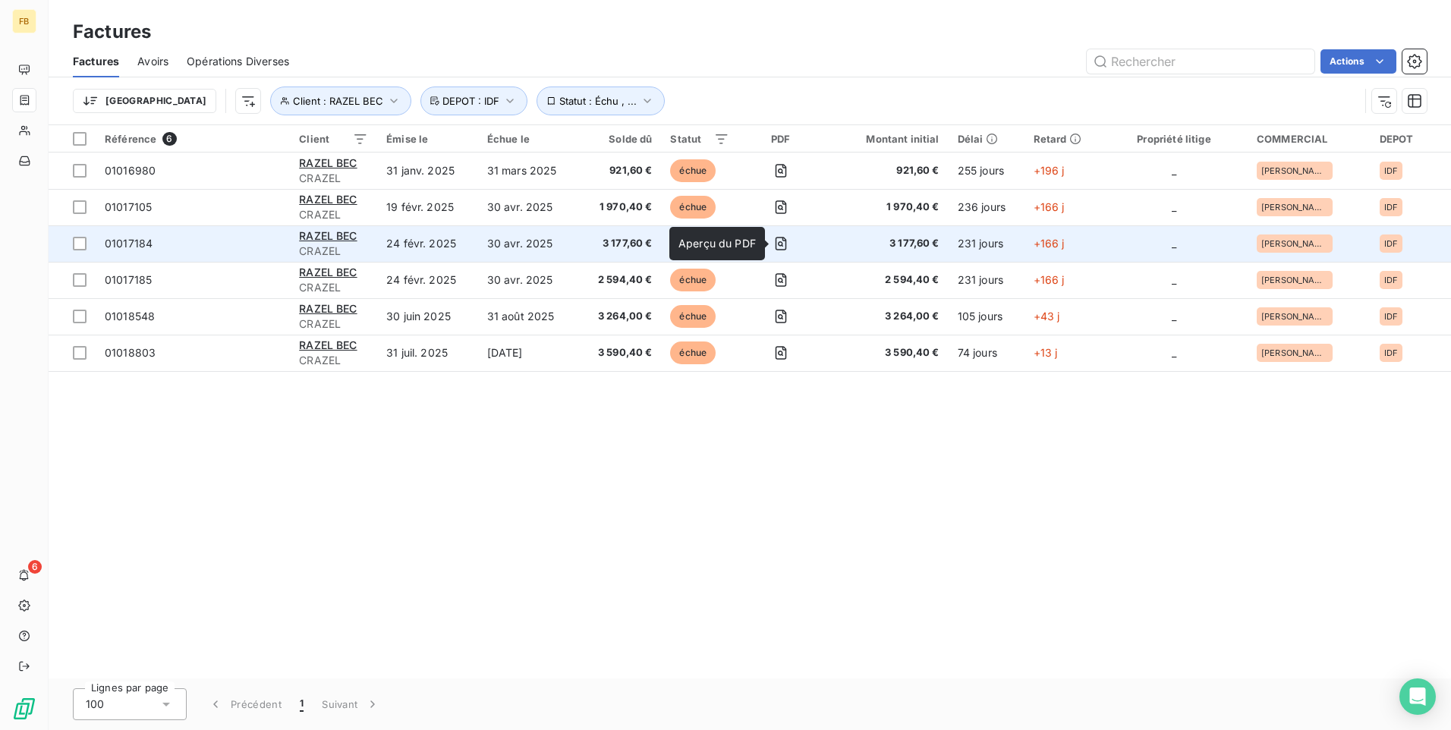
click at [668, 241] on td "échue" at bounding box center [699, 243] width 77 height 36
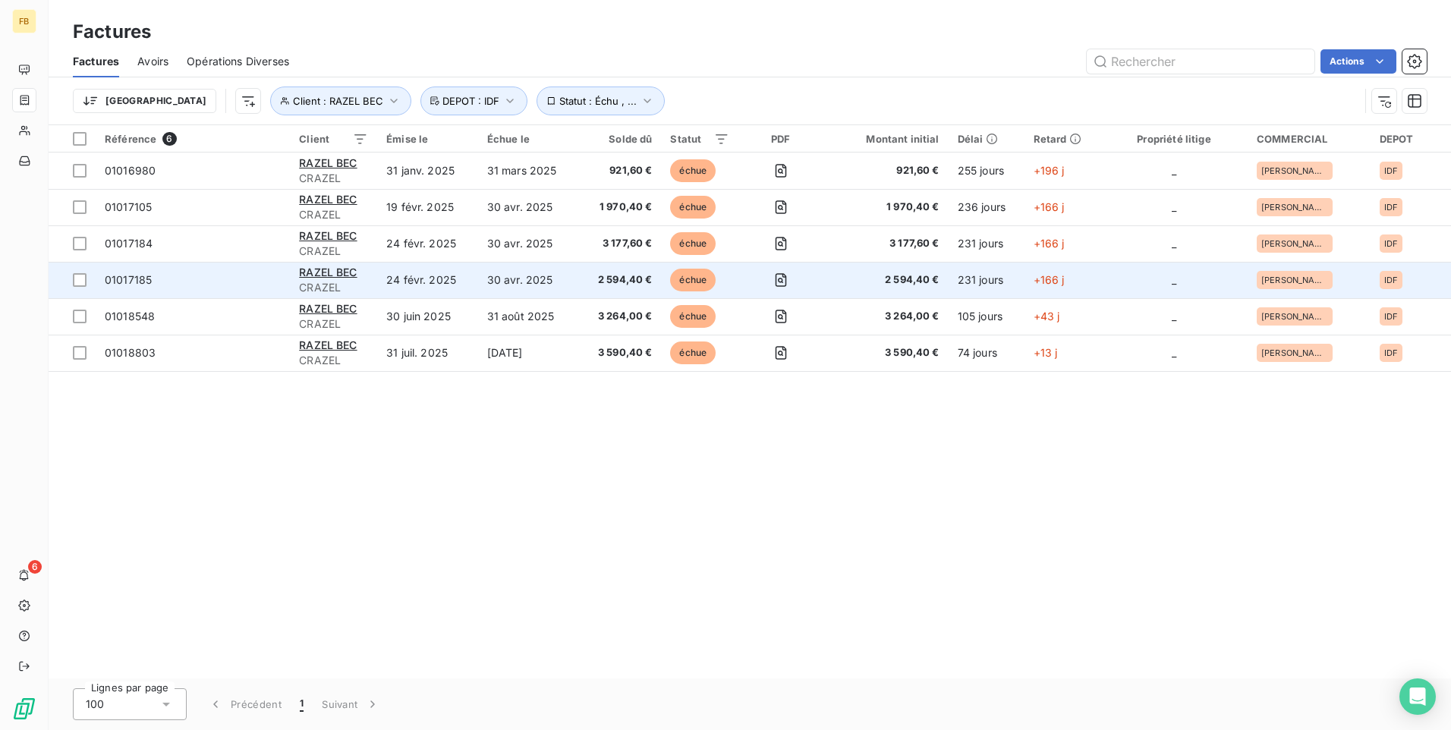
click at [521, 275] on td "30 avr. 2025" at bounding box center [528, 280] width 100 height 36
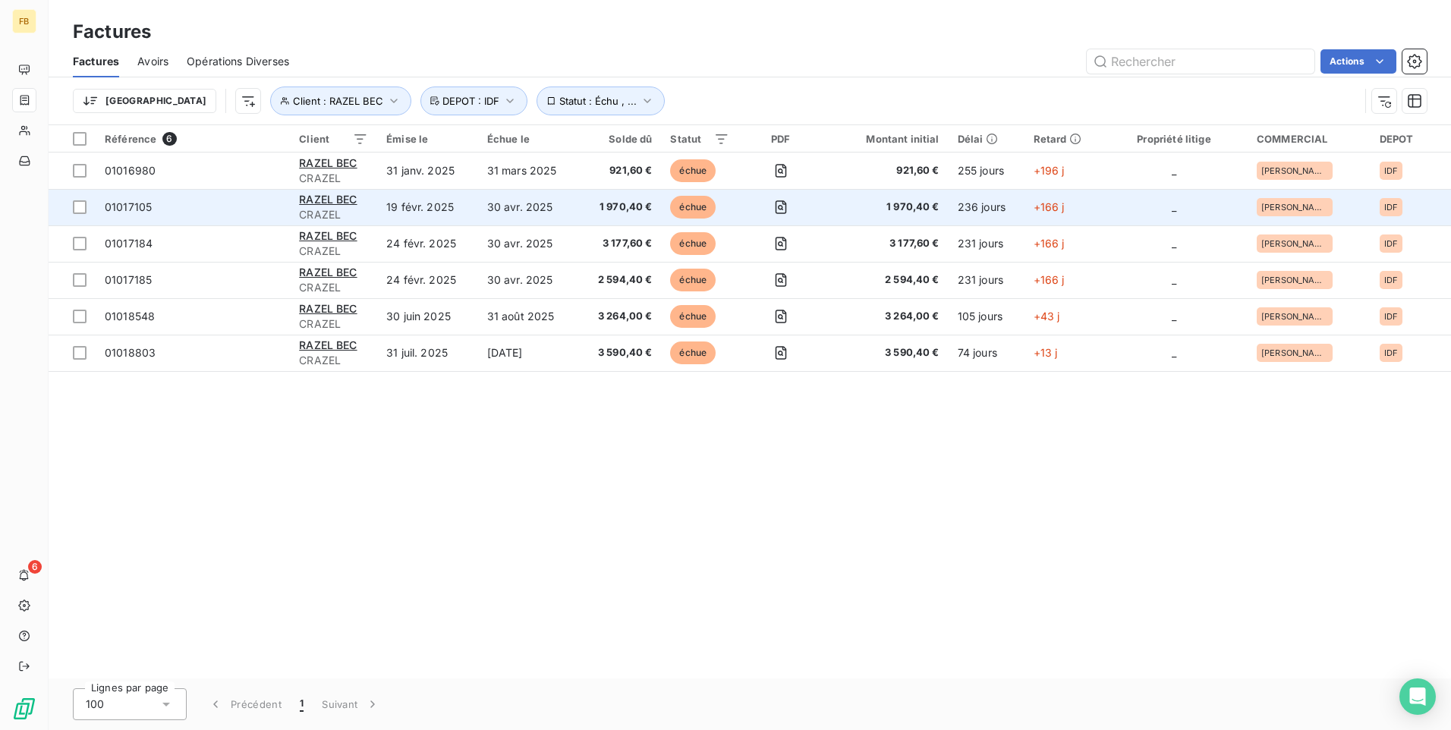
click at [434, 204] on td "19 févr. 2025" at bounding box center [427, 207] width 101 height 36
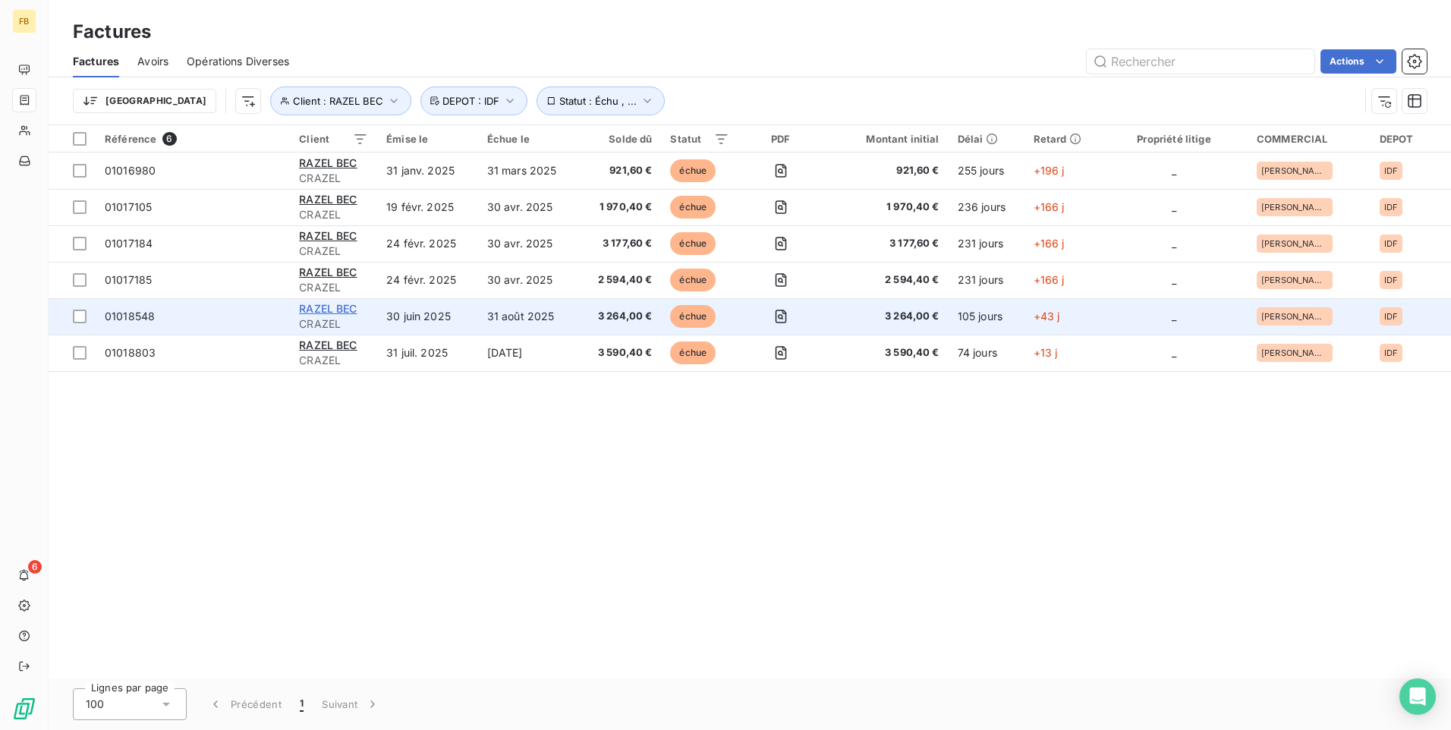
click at [322, 309] on span "RAZEL BEC" at bounding box center [328, 308] width 58 height 13
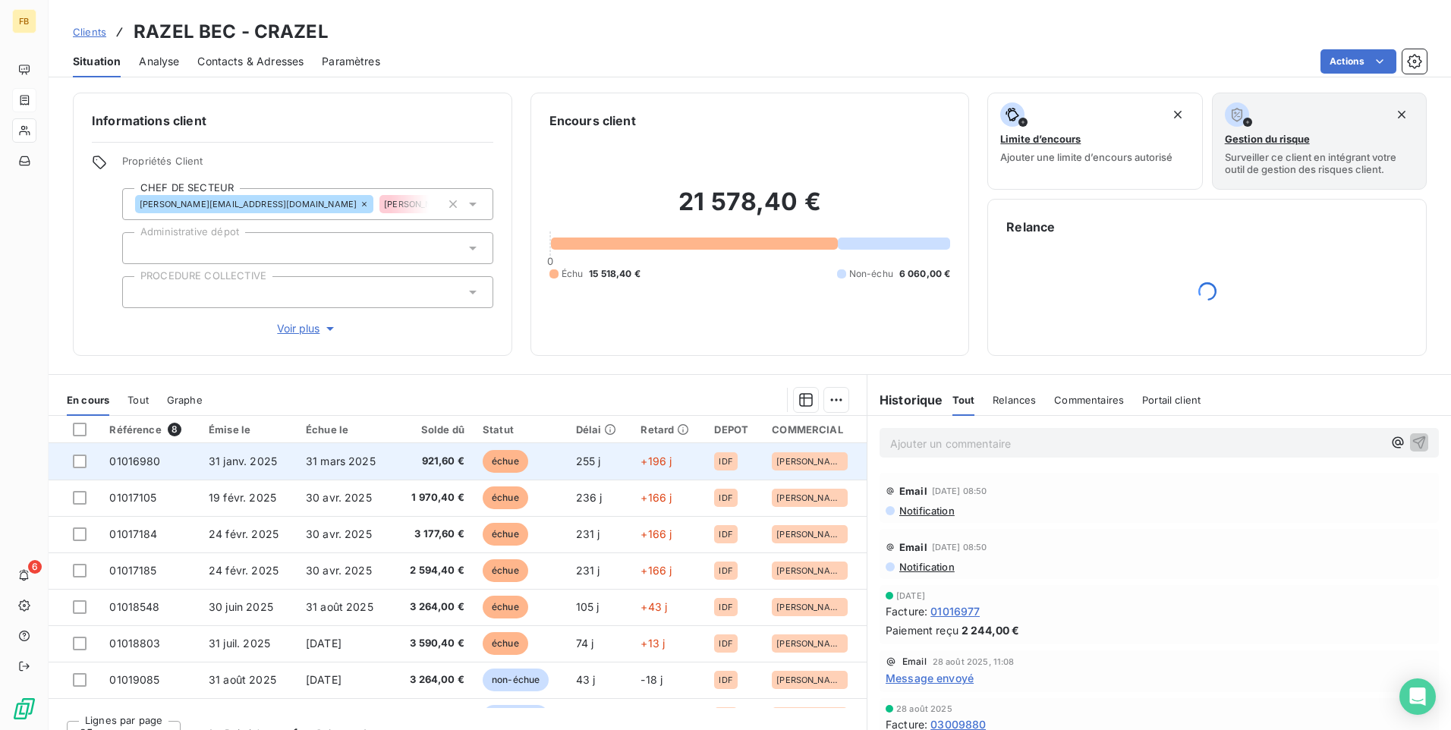
click at [394, 467] on td "921,60 €" at bounding box center [434, 461] width 80 height 36
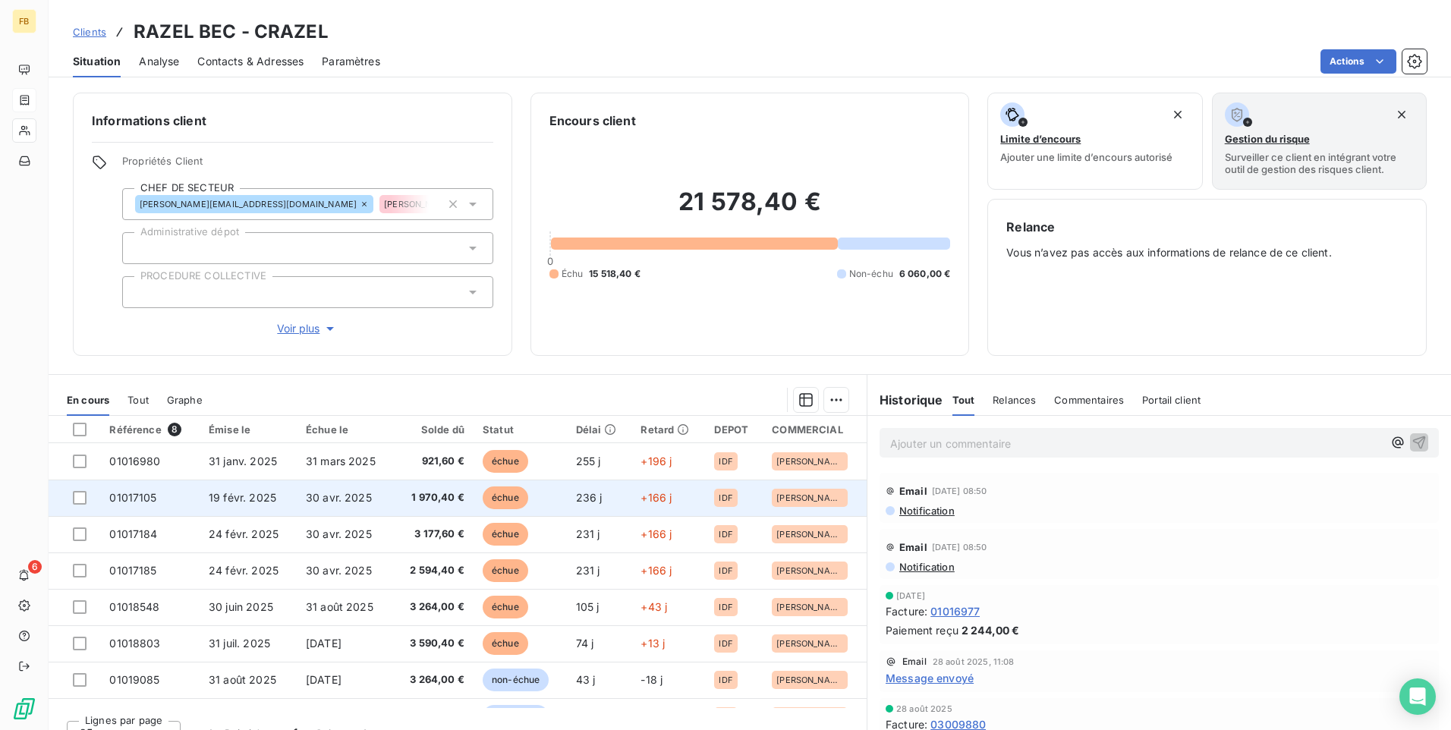
click at [367, 495] on td "30 avr. 2025" at bounding box center [345, 497] width 97 height 36
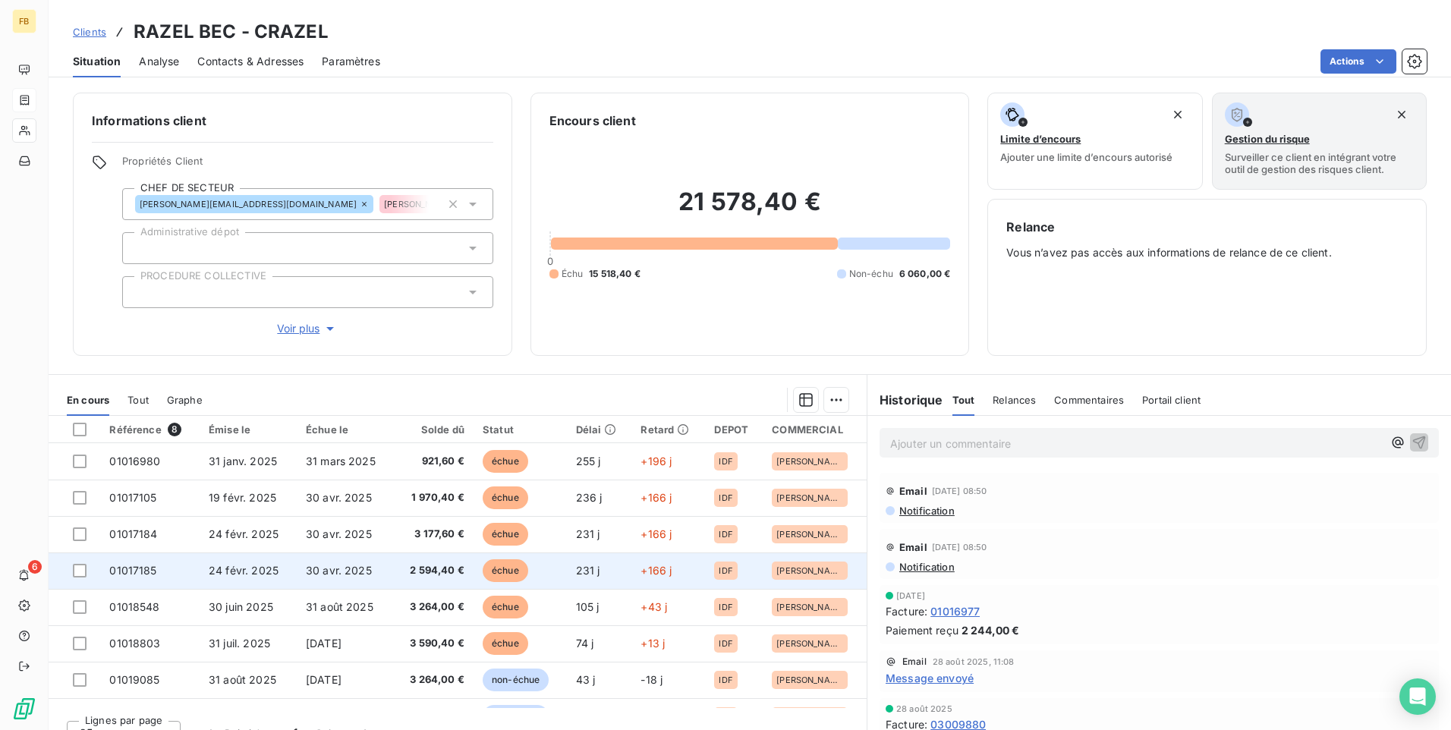
click at [357, 570] on span "30 avr. 2025" at bounding box center [339, 570] width 66 height 13
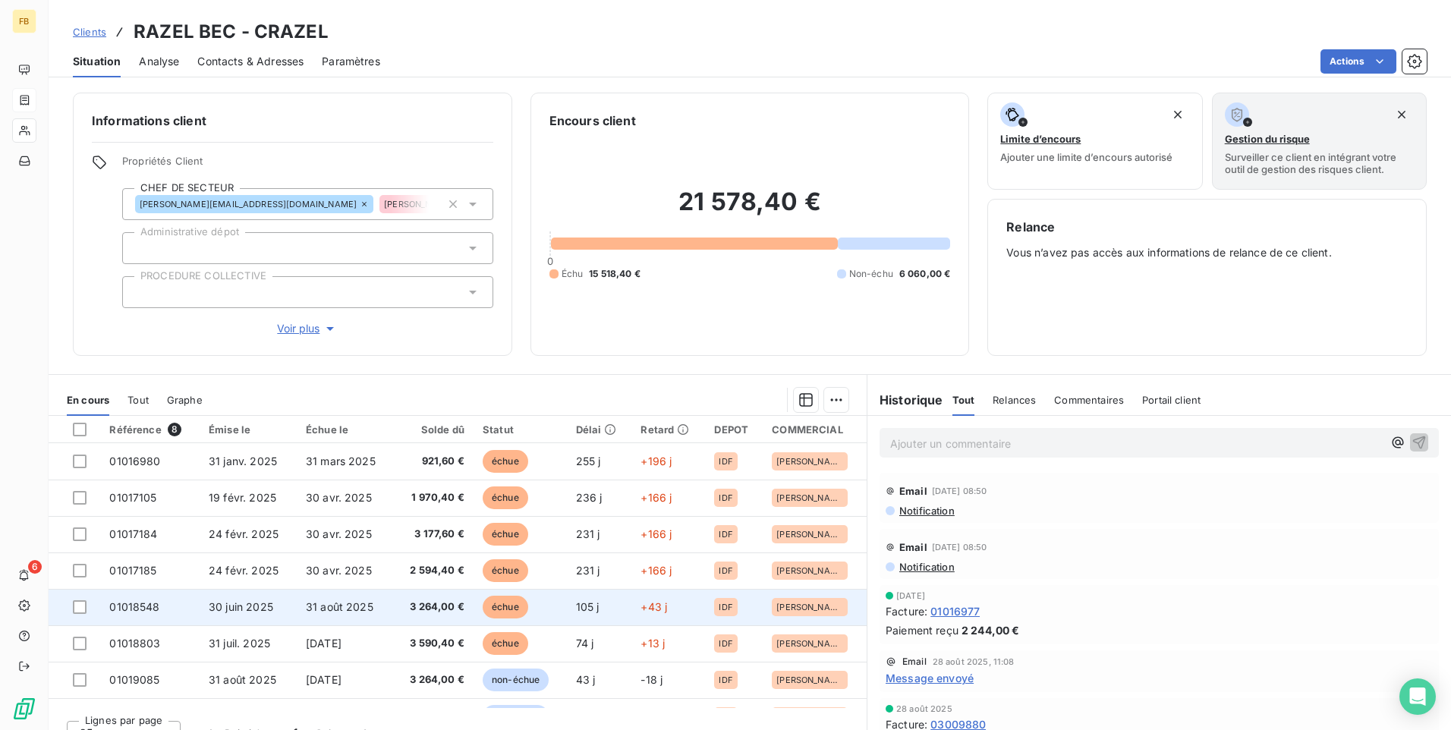
click at [394, 608] on td "3 264,00 €" at bounding box center [434, 607] width 80 height 36
click at [342, 617] on td "31 août 2025" at bounding box center [345, 607] width 97 height 36
click at [370, 609] on td "31 août 2025" at bounding box center [345, 607] width 97 height 36
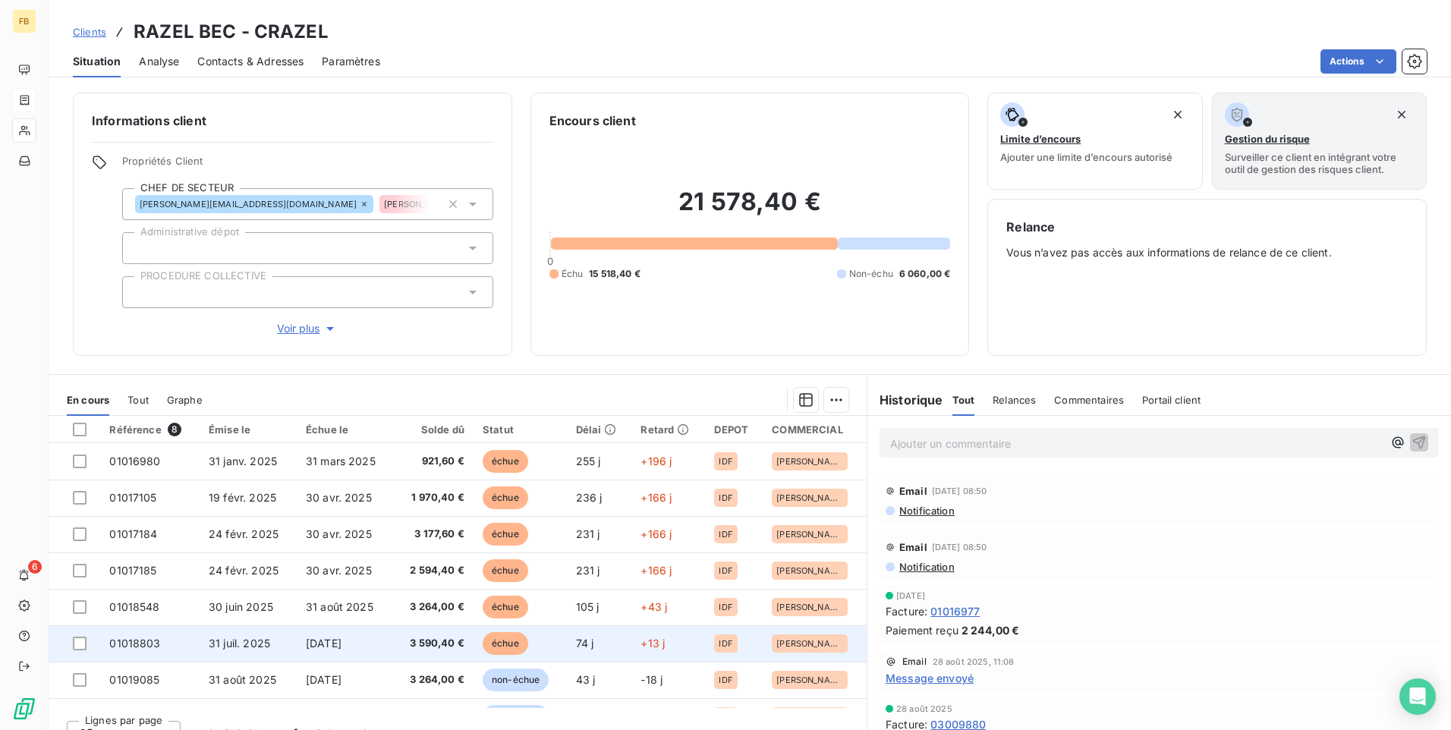
click at [341, 640] on span "[DATE]" at bounding box center [324, 642] width 36 height 13
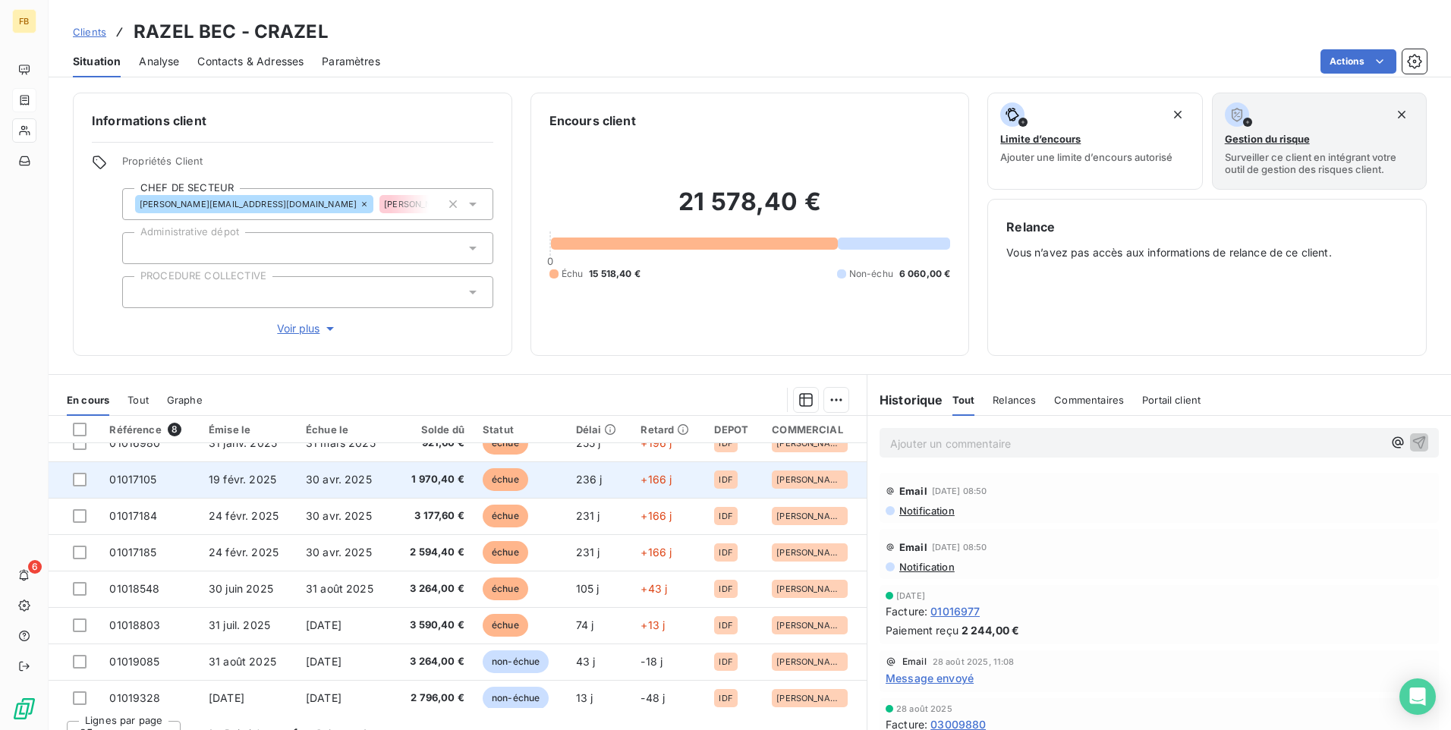
scroll to position [27, 0]
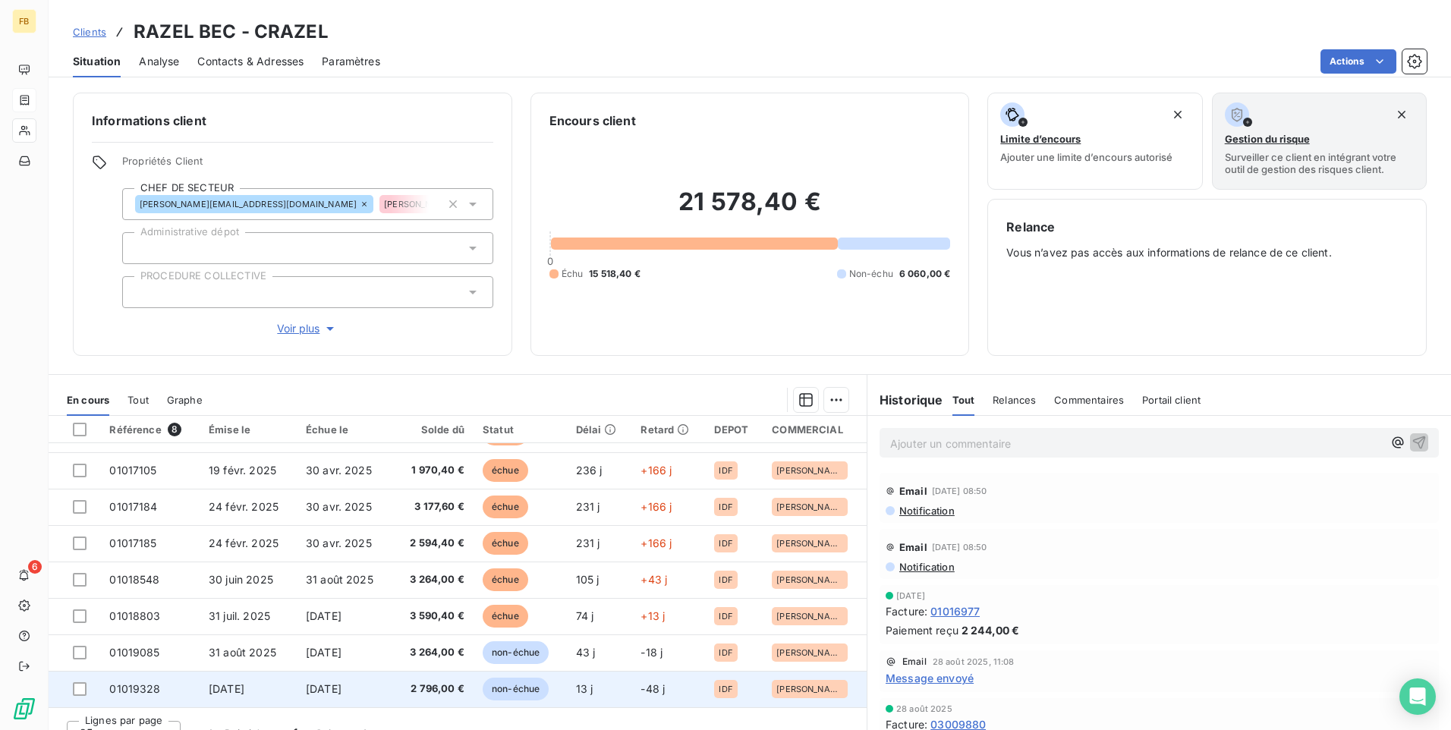
click at [341, 687] on span "[DATE]" at bounding box center [324, 688] width 36 height 13
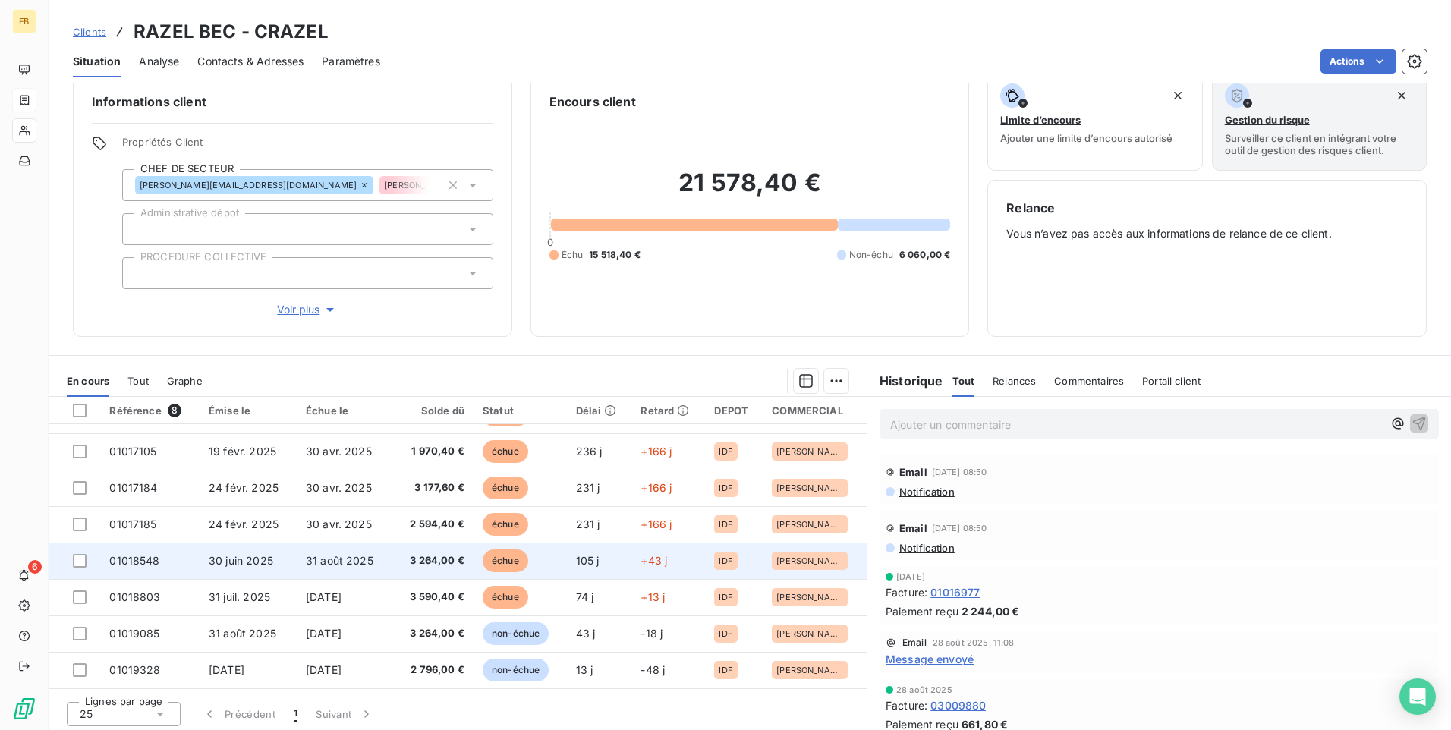
scroll to position [24, 0]
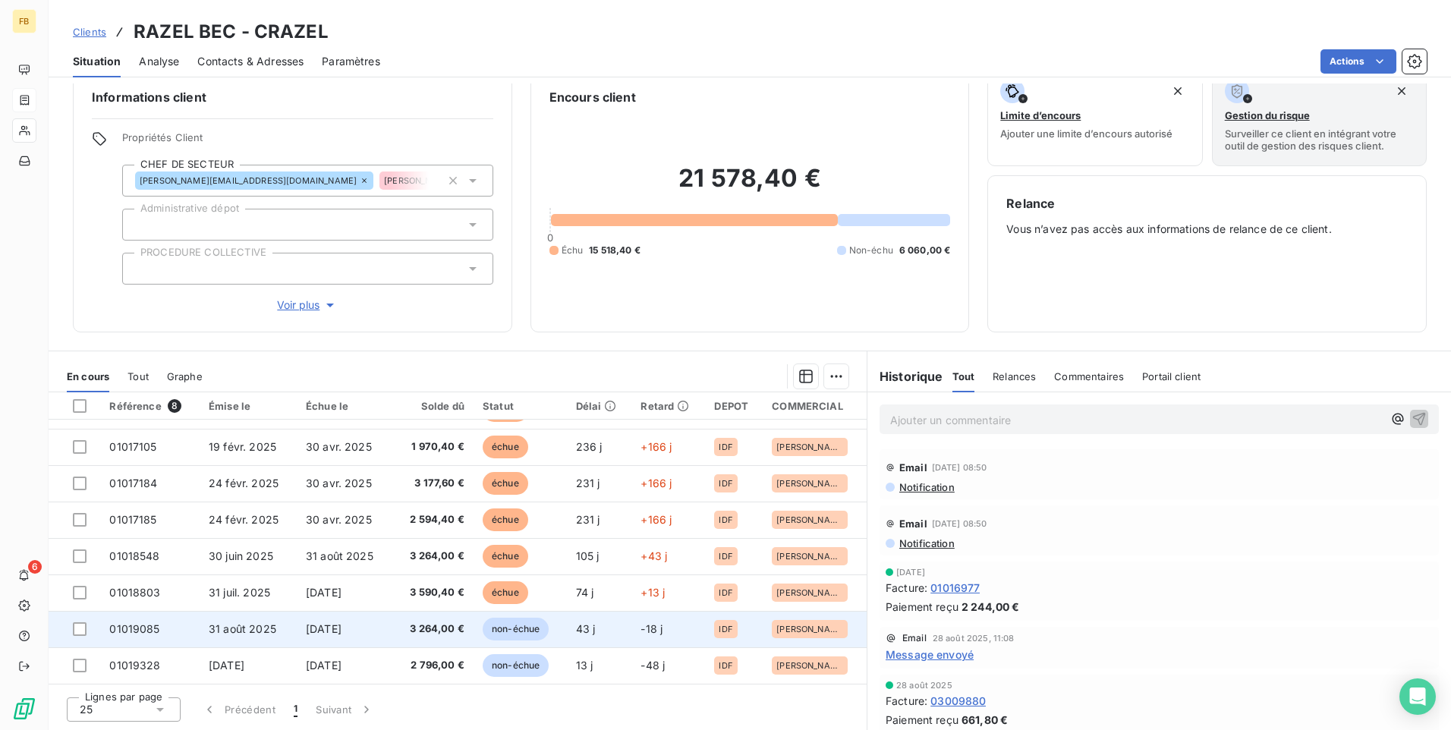
click at [341, 626] on span "[DATE]" at bounding box center [324, 628] width 36 height 13
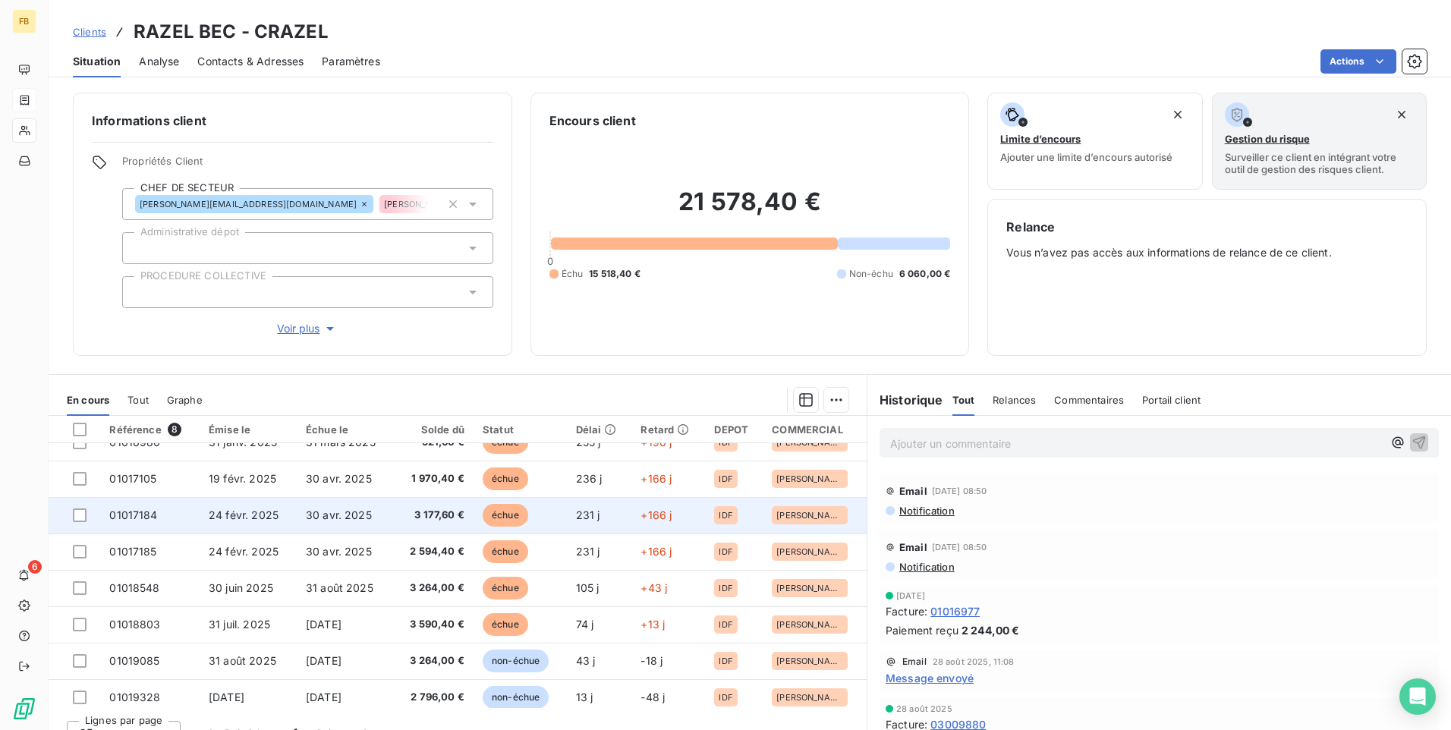
scroll to position [27, 0]
